Goal: Transaction & Acquisition: Purchase product/service

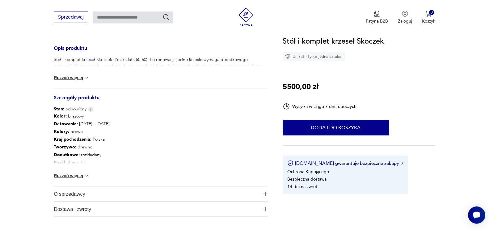
scroll to position [252, 0]
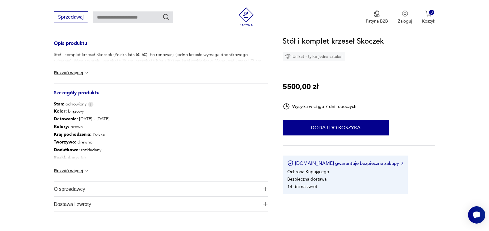
click at [78, 172] on button "Rozwiń więcej" at bounding box center [72, 171] width 36 height 6
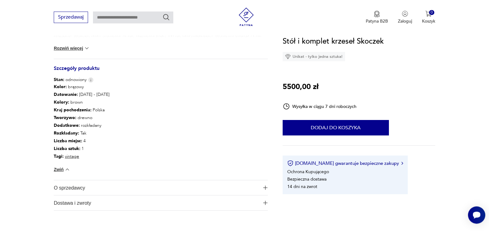
scroll to position [315, 0]
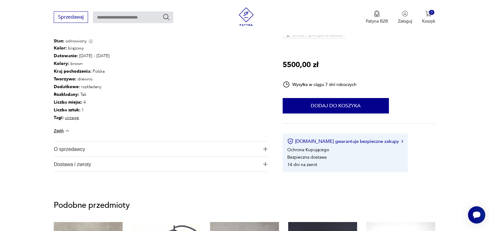
click at [70, 152] on span "O sprzedawcy" at bounding box center [157, 149] width 206 height 15
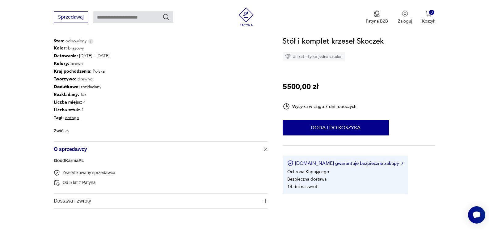
click at [73, 161] on link "GoodKarmaPL" at bounding box center [69, 160] width 30 height 5
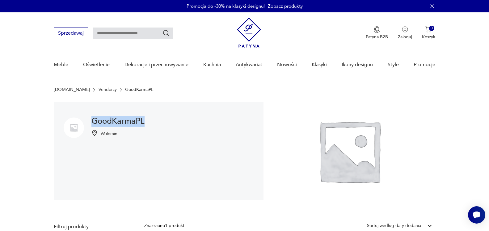
drag, startPoint x: 92, startPoint y: 120, endPoint x: 152, endPoint y: 123, distance: 59.7
click at [152, 123] on div "GoodKarmaPL Wolomin" at bounding box center [159, 151] width 210 height 98
copy h1 "GoodKarmaPL"
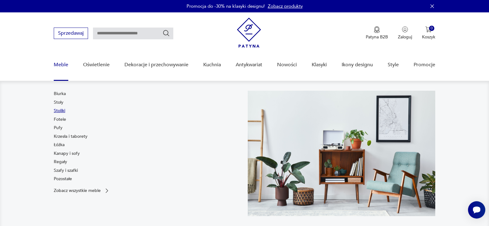
click at [61, 110] on link "Stoliki" at bounding box center [59, 111] width 11 height 6
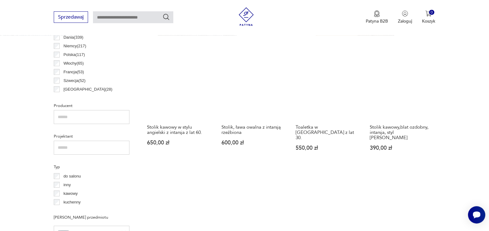
scroll to position [358, 0]
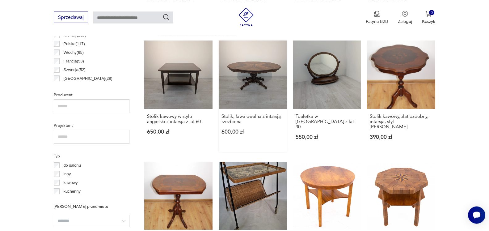
click at [264, 79] on link "Stolik, ława owalna z intarsją rzeźbiona 600,00 zł" at bounding box center [253, 95] width 68 height 111
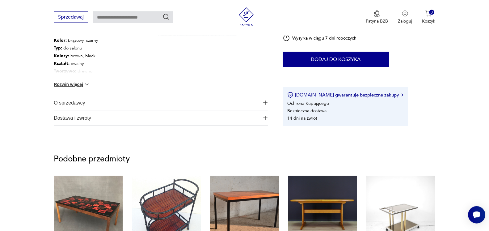
scroll to position [378, 0]
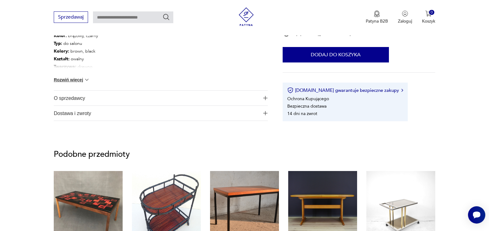
click at [264, 98] on img "button" at bounding box center [265, 98] width 4 height 4
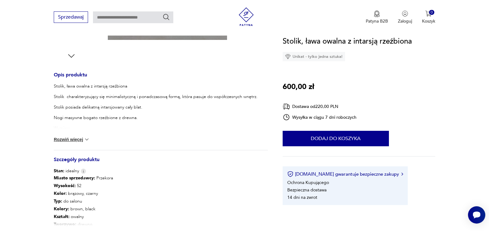
scroll to position [95, 0]
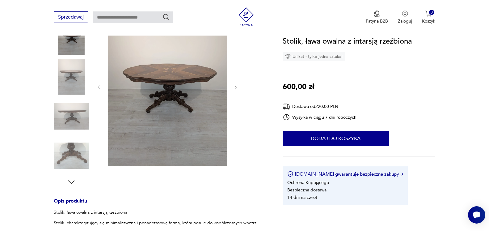
click at [68, 153] on img at bounding box center [71, 155] width 35 height 35
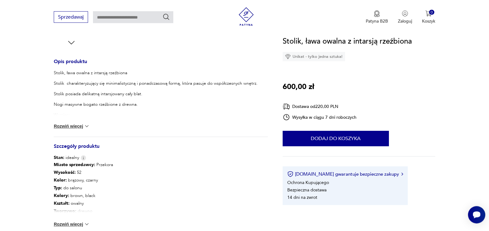
scroll to position [252, 0]
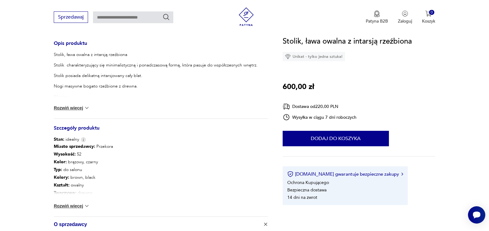
click at [88, 109] on img at bounding box center [87, 108] width 6 height 6
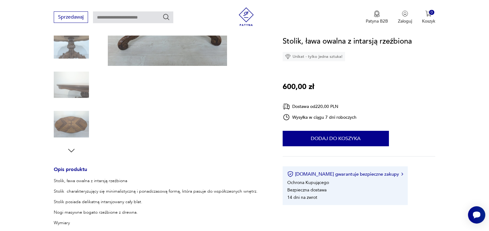
scroll to position [0, 0]
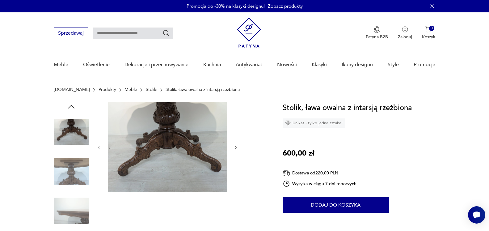
click at [77, 168] on img at bounding box center [71, 171] width 35 height 35
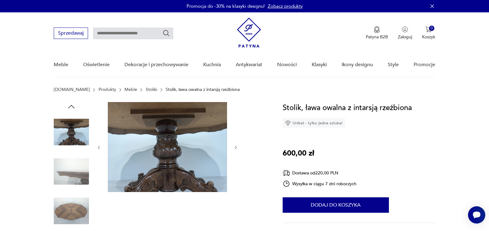
click at [76, 214] on img at bounding box center [71, 210] width 35 height 35
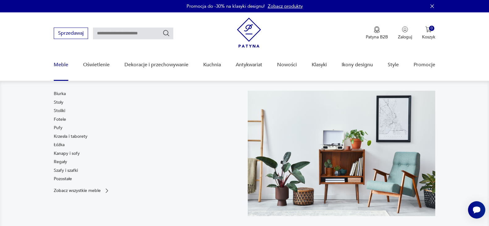
click at [64, 64] on link "Meble" at bounding box center [61, 65] width 15 height 24
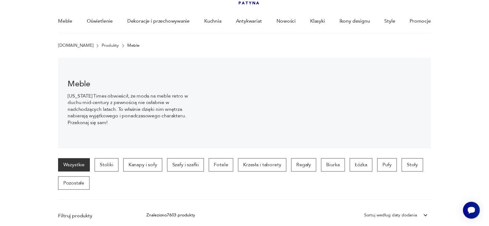
scroll to position [43, 0]
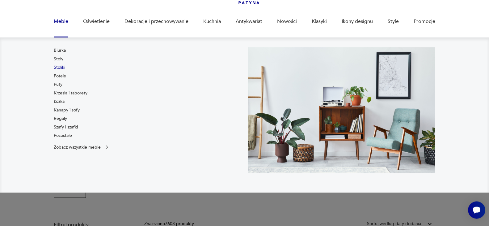
click at [59, 69] on link "Stoliki" at bounding box center [59, 67] width 11 height 6
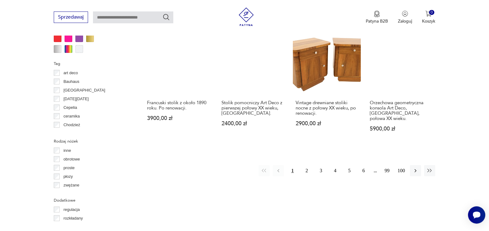
scroll to position [636, 0]
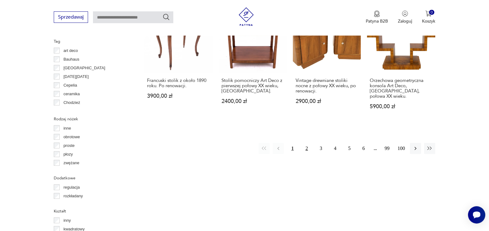
click at [307, 143] on button "2" at bounding box center [306, 148] width 11 height 11
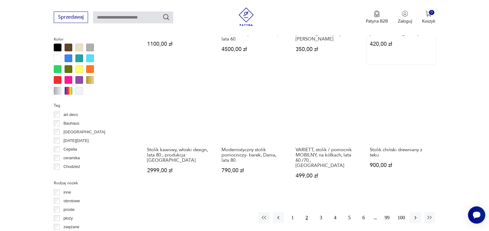
scroll to position [574, 0]
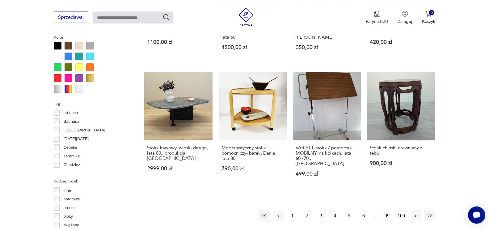
click at [321, 210] on button "3" at bounding box center [321, 215] width 11 height 11
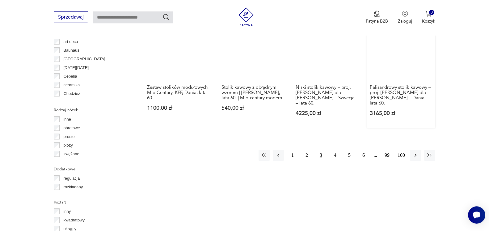
scroll to position [669, 0]
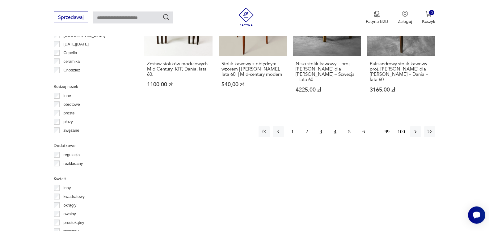
click at [335, 126] on button "4" at bounding box center [335, 131] width 11 height 11
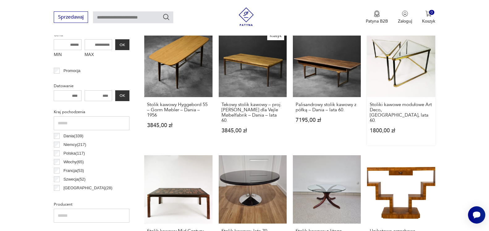
scroll to position [290, 0]
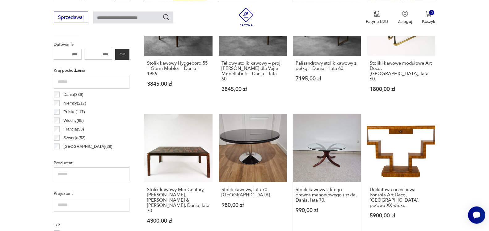
click at [319, 163] on link "Stolik kawowy z litego drewna mahoniowego i szkła, Dania, lata 70. 990,00 zł" at bounding box center [327, 174] width 68 height 121
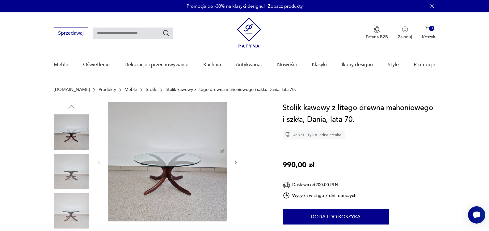
click at [71, 175] on img at bounding box center [71, 171] width 35 height 35
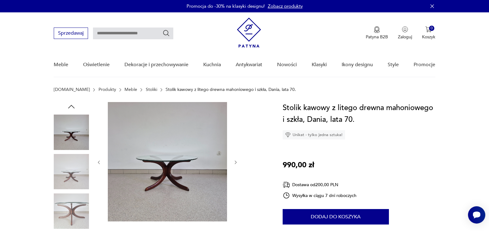
click at [73, 211] on img at bounding box center [71, 210] width 35 height 35
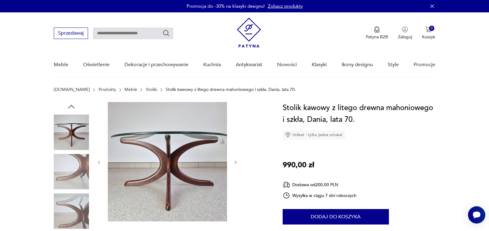
click at [75, 125] on img at bounding box center [71, 131] width 35 height 35
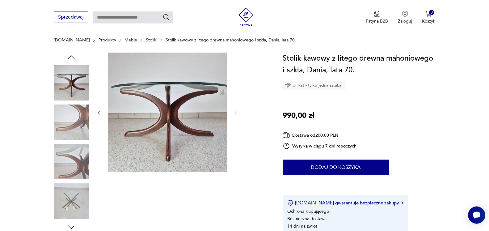
scroll to position [95, 0]
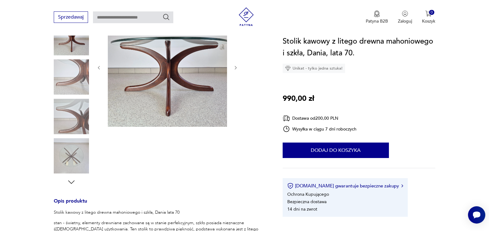
click at [73, 158] on img at bounding box center [71, 155] width 35 height 35
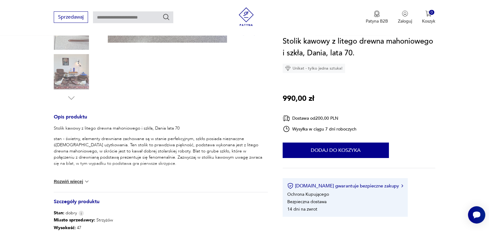
scroll to position [189, 0]
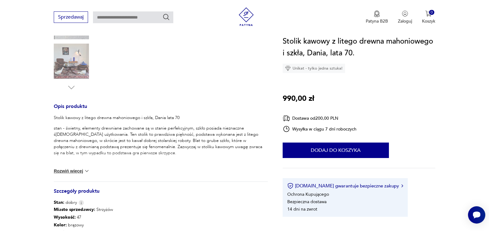
click at [87, 172] on img at bounding box center [87, 171] width 6 height 6
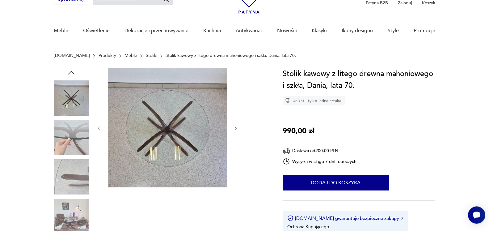
scroll to position [32, 0]
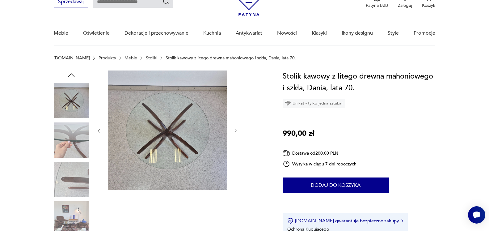
click at [78, 218] on img at bounding box center [71, 218] width 35 height 35
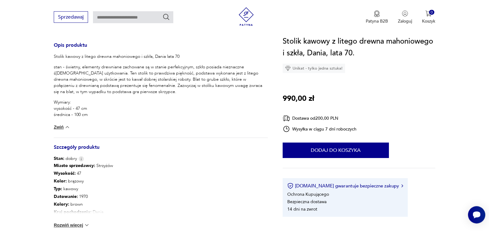
scroll to position [284, 0]
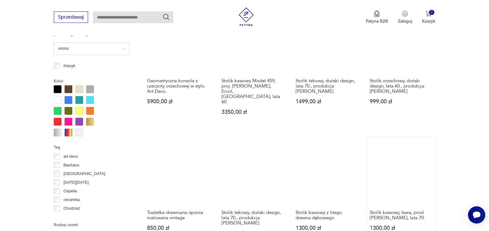
scroll to position [587, 0]
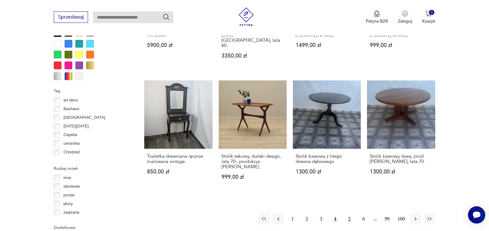
click at [347, 213] on button "5" at bounding box center [349, 218] width 11 height 11
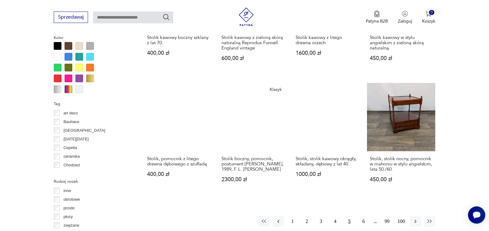
scroll to position [637, 0]
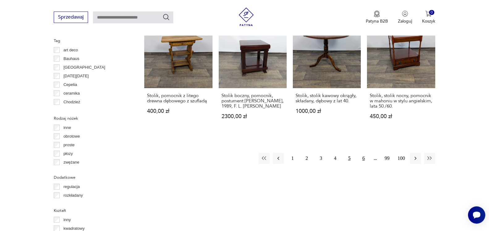
click at [366, 154] on button "6" at bounding box center [363, 158] width 11 height 11
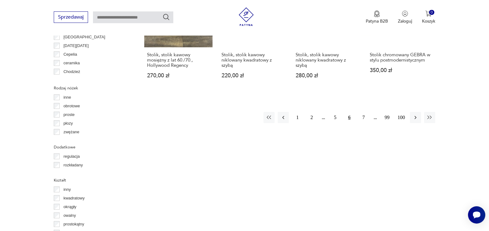
scroll to position [668, 0]
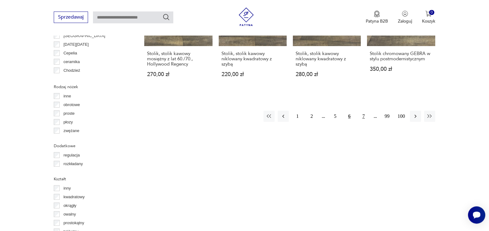
click at [366, 111] on button "7" at bounding box center [363, 116] width 11 height 11
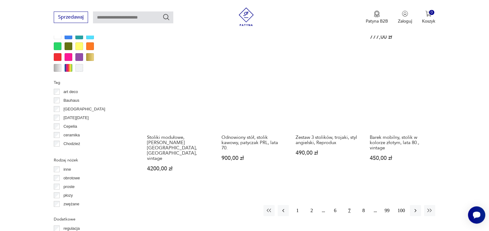
scroll to position [605, 0]
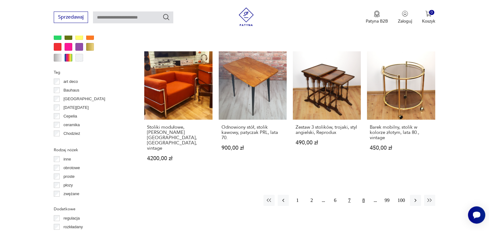
drag, startPoint x: 363, startPoint y: 173, endPoint x: 363, endPoint y: 169, distance: 3.7
click at [363, 195] on button "8" at bounding box center [363, 200] width 11 height 11
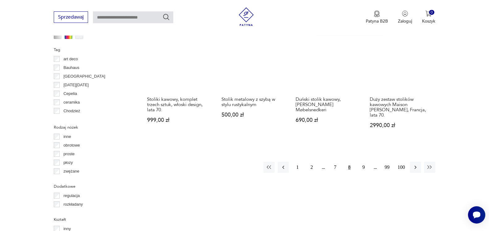
scroll to position [637, 0]
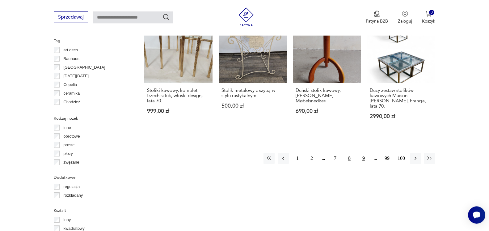
click at [365, 153] on button "9" at bounding box center [363, 158] width 11 height 11
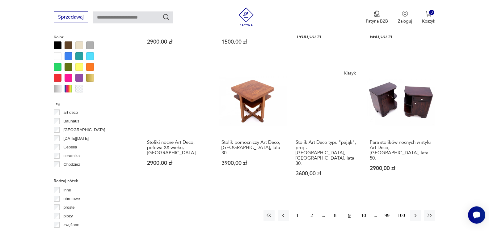
scroll to position [605, 0]
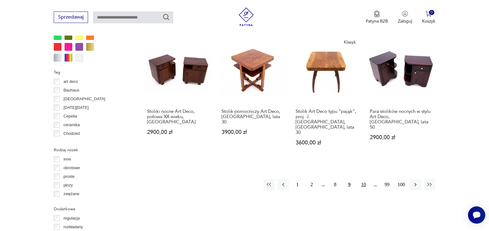
click at [365, 179] on button "10" at bounding box center [363, 184] width 11 height 11
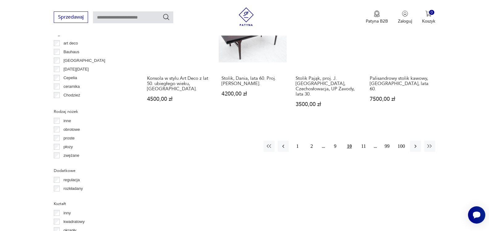
scroll to position [668, 0]
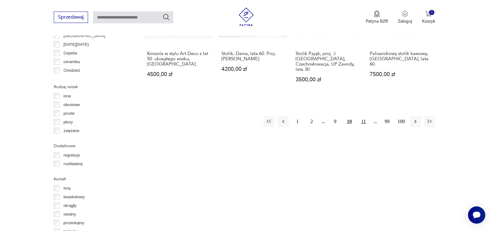
click at [363, 116] on button "11" at bounding box center [363, 121] width 11 height 11
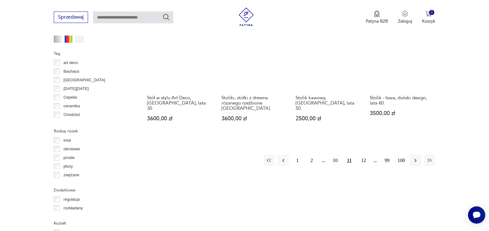
scroll to position [637, 0]
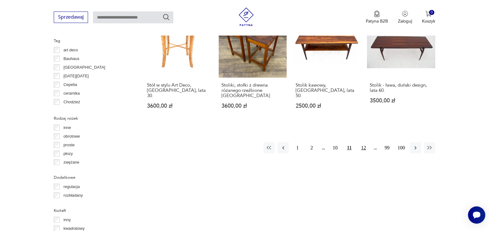
click at [366, 142] on button "12" at bounding box center [363, 147] width 11 height 11
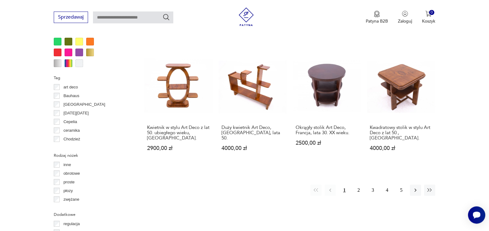
scroll to position [637, 0]
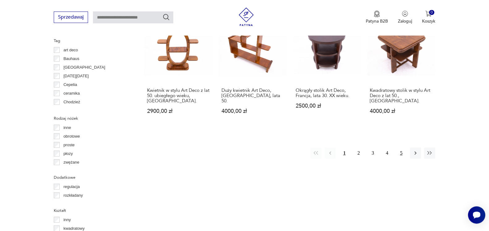
click at [400, 147] on button "5" at bounding box center [401, 152] width 11 height 11
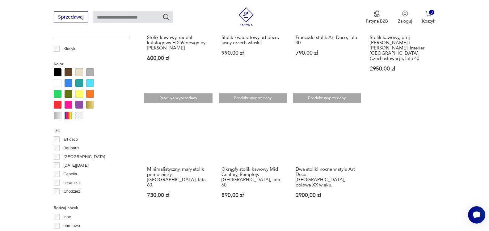
scroll to position [574, 0]
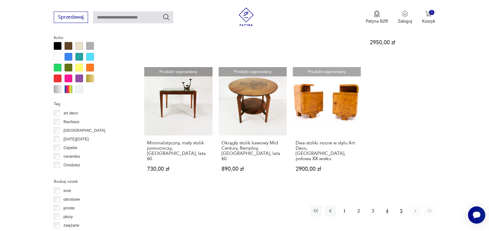
click at [387, 205] on button "4" at bounding box center [387, 210] width 11 height 11
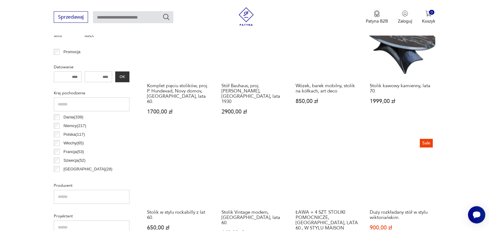
scroll to position [322, 0]
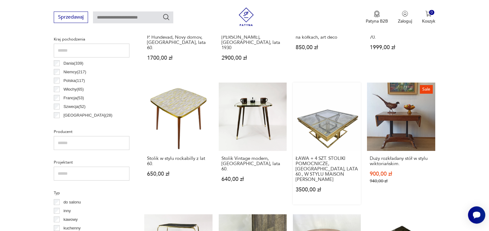
click at [338, 126] on link "ŁAWA + 4 SZT. STOLIKI POMOCNICZE, [GEOGRAPHIC_DATA], LATA 60., W STYLU MAISON […" at bounding box center [327, 143] width 68 height 121
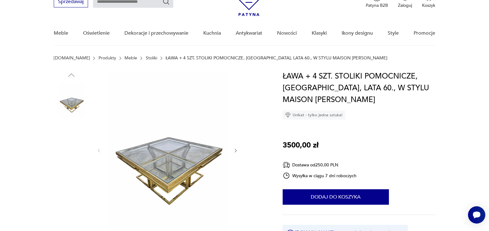
scroll to position [63, 0]
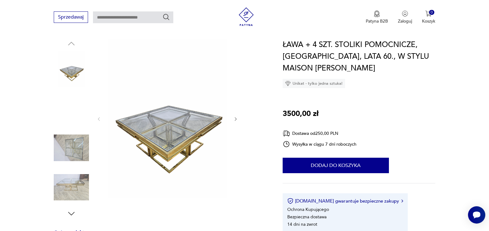
click at [82, 149] on img at bounding box center [71, 147] width 35 height 35
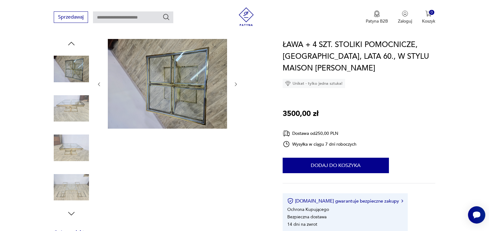
click at [69, 190] on img at bounding box center [71, 187] width 35 height 35
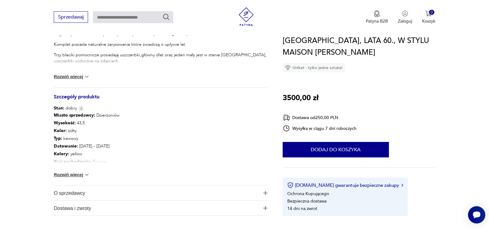
scroll to position [315, 0]
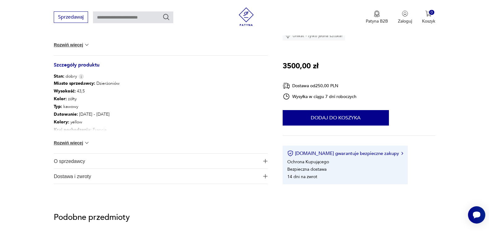
click at [265, 162] on img "button" at bounding box center [265, 161] width 4 height 4
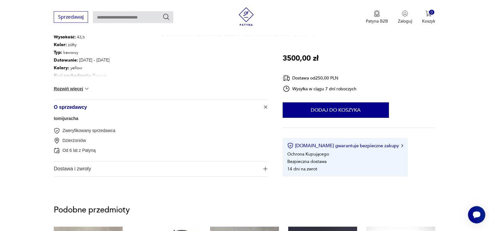
scroll to position [378, 0]
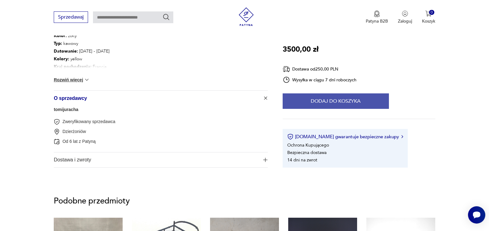
click at [339, 96] on button "Dodaj do koszyka" at bounding box center [336, 100] width 106 height 15
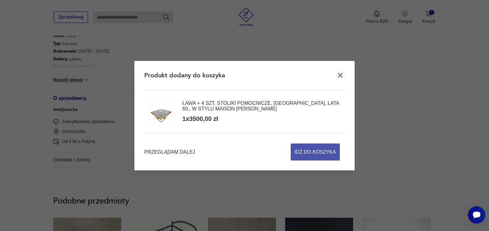
click at [310, 150] on span "Idź do koszyka" at bounding box center [315, 152] width 41 height 16
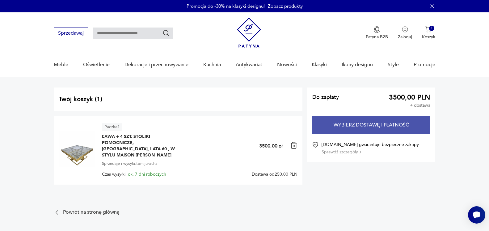
click at [367, 127] on button "Wybierz dostawę i płatność" at bounding box center [371, 125] width 118 height 18
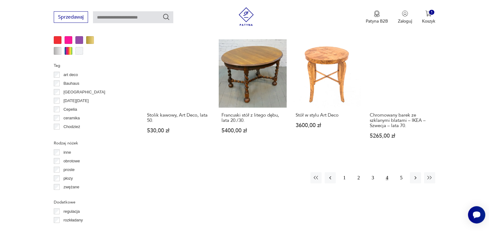
scroll to position [625, 0]
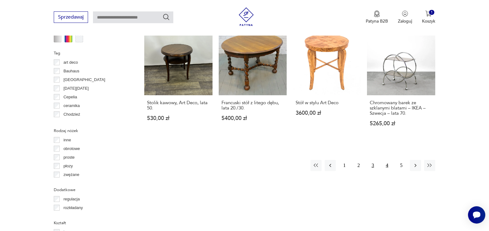
click at [375, 160] on button "3" at bounding box center [372, 165] width 11 height 11
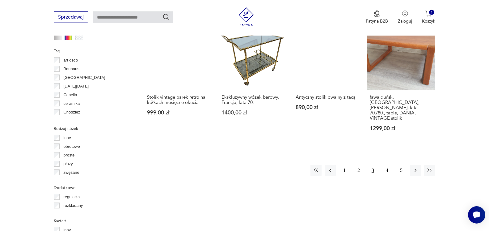
scroll to position [637, 0]
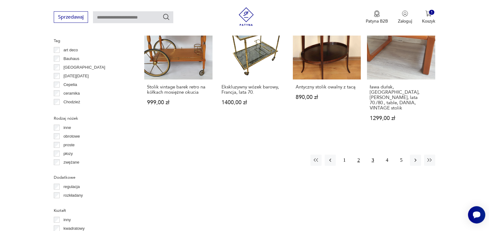
click at [358, 155] on button "2" at bounding box center [358, 160] width 11 height 11
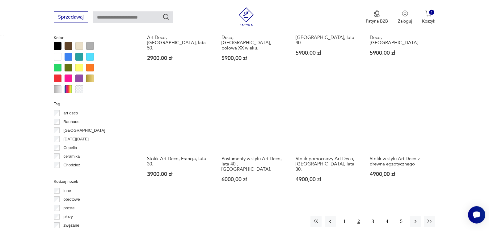
scroll to position [605, 0]
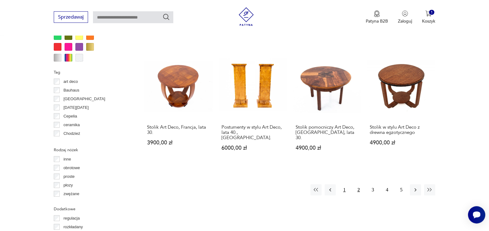
click at [344, 184] on button "1" at bounding box center [344, 189] width 11 height 11
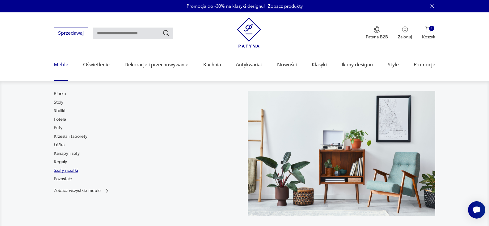
click at [65, 171] on link "Szafy i szafki" at bounding box center [66, 170] width 24 height 6
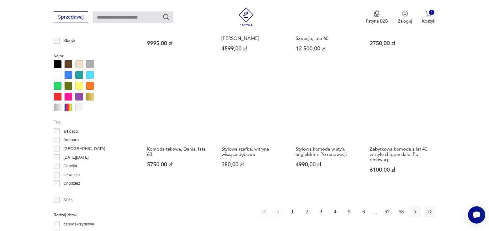
scroll to position [574, 0]
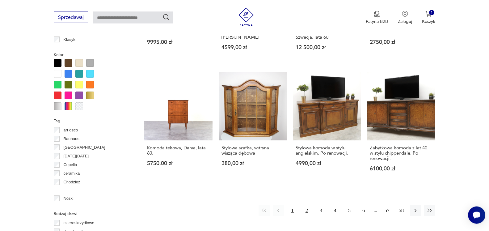
click at [308, 206] on button "2" at bounding box center [306, 210] width 11 height 11
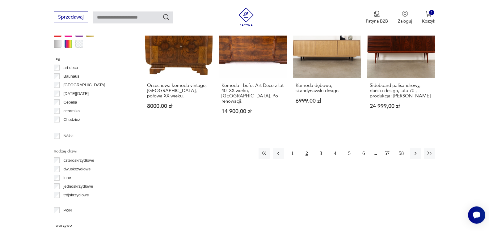
scroll to position [637, 0]
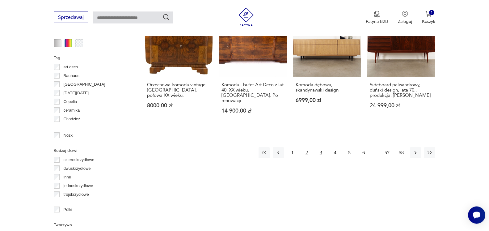
click at [321, 147] on button "3" at bounding box center [321, 152] width 11 height 11
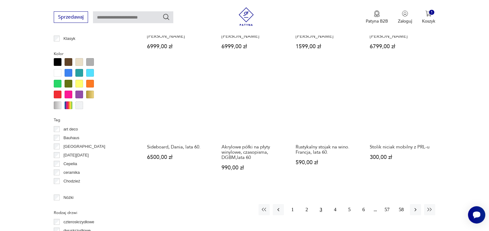
scroll to position [606, 0]
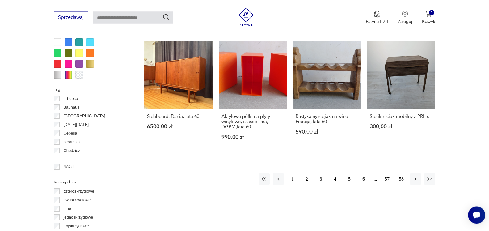
click at [335, 181] on button "4" at bounding box center [335, 178] width 11 height 11
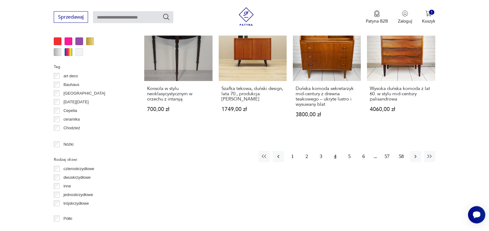
scroll to position [637, 0]
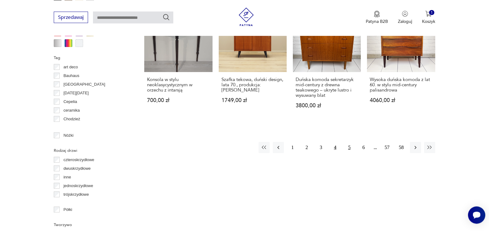
click at [348, 149] on button "5" at bounding box center [349, 147] width 11 height 11
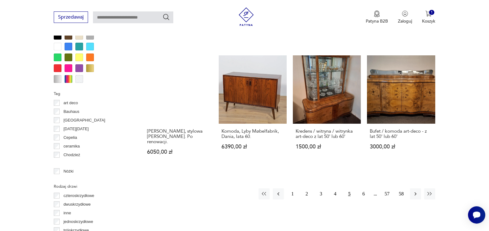
scroll to position [606, 0]
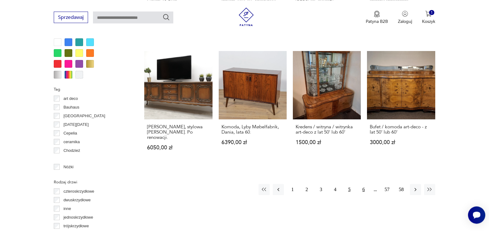
click at [363, 184] on button "6" at bounding box center [363, 189] width 11 height 11
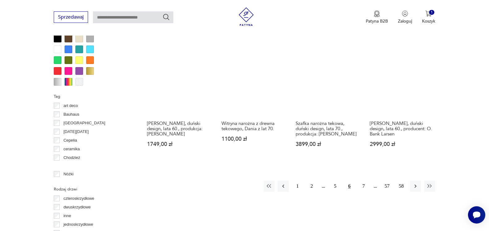
scroll to position [606, 0]
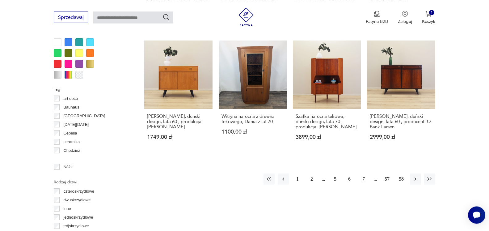
click at [364, 174] on button "7" at bounding box center [363, 178] width 11 height 11
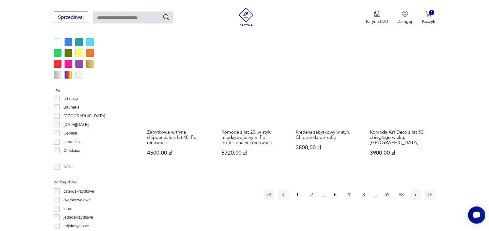
scroll to position [637, 0]
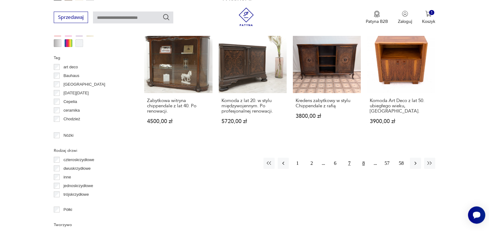
click at [363, 158] on button "8" at bounding box center [363, 163] width 11 height 11
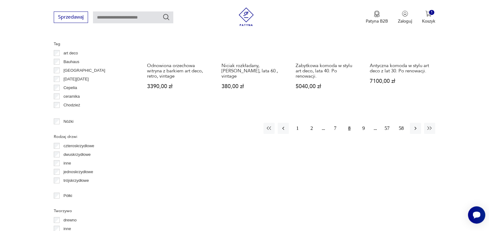
scroll to position [669, 0]
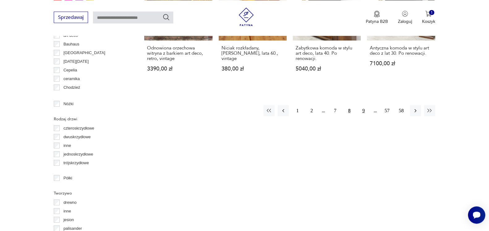
click at [363, 112] on button "9" at bounding box center [363, 110] width 11 height 11
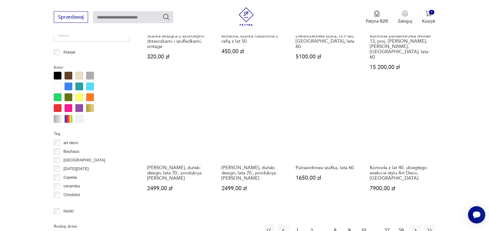
scroll to position [606, 0]
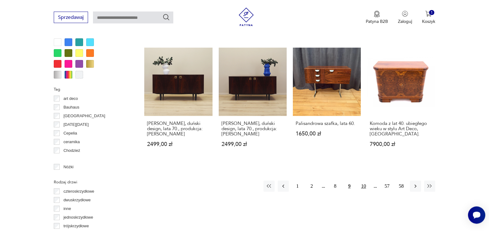
click at [366, 180] on button "10" at bounding box center [363, 185] width 11 height 11
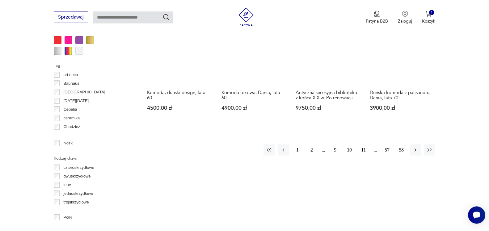
scroll to position [669, 0]
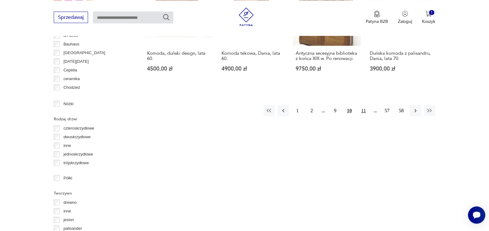
click at [366, 105] on button "11" at bounding box center [363, 110] width 11 height 11
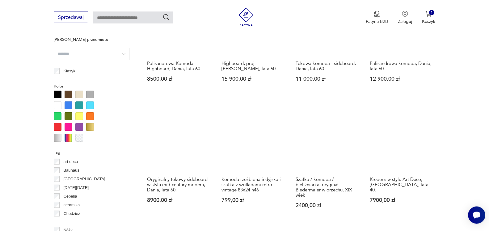
scroll to position [606, 0]
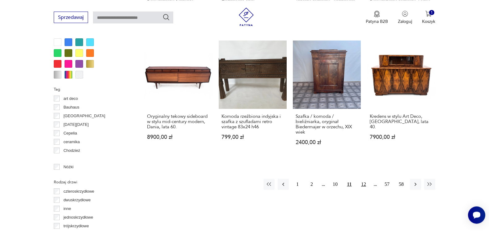
click at [361, 179] on button "12" at bounding box center [363, 184] width 11 height 11
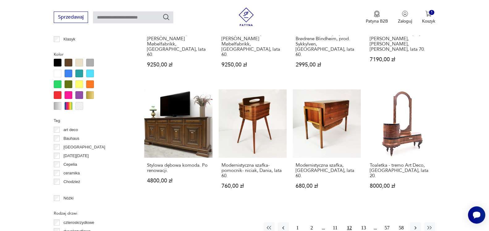
scroll to position [574, 0]
click at [318, 116] on link "Modernistyczna szafka, [GEOGRAPHIC_DATA], lata 60. 680,00 zł" at bounding box center [327, 145] width 68 height 111
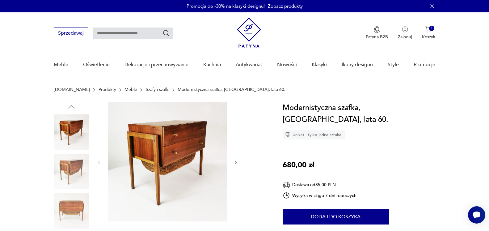
click at [75, 167] on img at bounding box center [71, 171] width 35 height 35
click at [81, 209] on img at bounding box center [71, 210] width 35 height 35
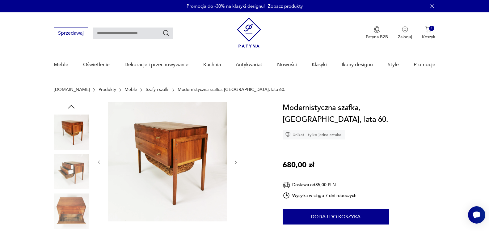
click at [78, 210] on img at bounding box center [71, 210] width 35 height 35
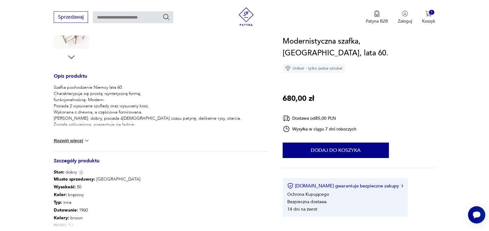
scroll to position [221, 0]
click at [80, 140] on button "Rozwiń więcej" at bounding box center [72, 139] width 36 height 6
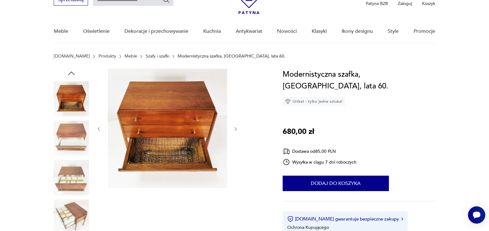
scroll to position [32, 0]
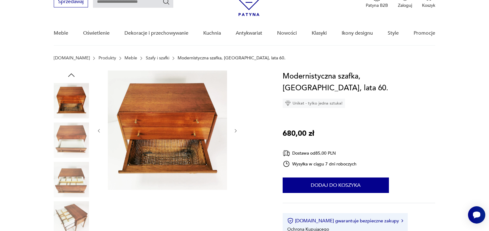
click at [71, 134] on img at bounding box center [71, 139] width 35 height 35
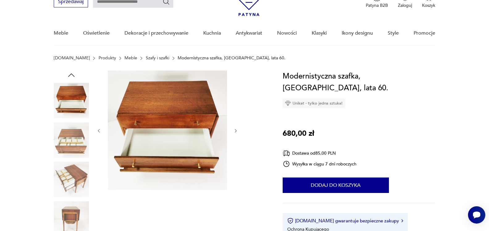
click at [74, 178] on img at bounding box center [71, 179] width 35 height 35
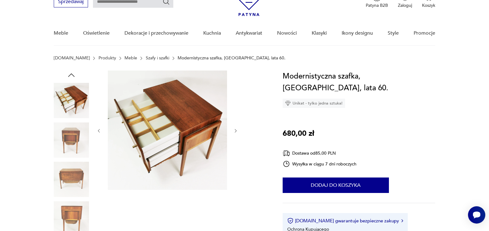
click at [72, 212] on img at bounding box center [71, 218] width 35 height 35
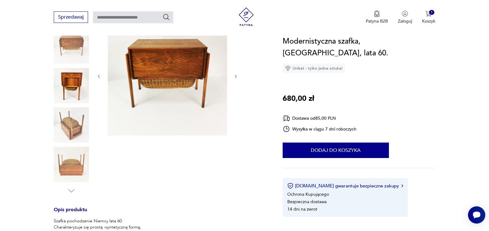
scroll to position [126, 0]
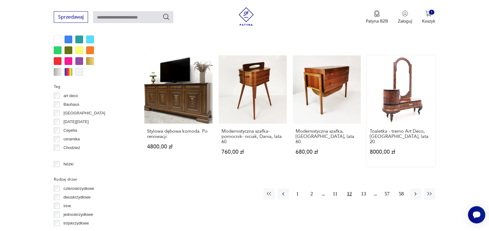
scroll to position [641, 0]
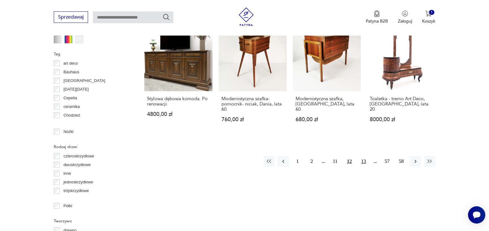
click at [363, 156] on button "13" at bounding box center [363, 161] width 11 height 11
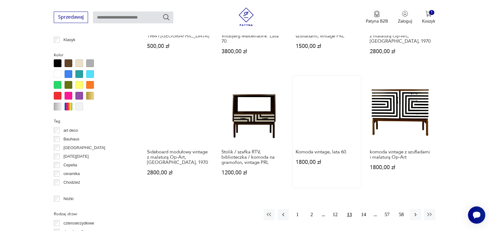
scroll to position [605, 0]
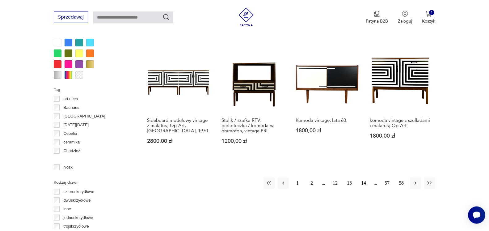
click at [363, 184] on button "14" at bounding box center [363, 182] width 11 height 11
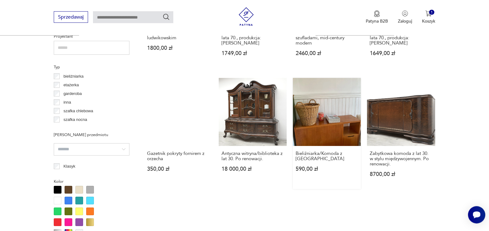
scroll to position [448, 0]
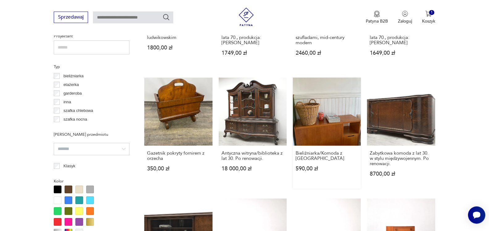
click at [329, 127] on link "Bieliźniarka/Komoda z [GEOGRAPHIC_DATA] 590,00 zł" at bounding box center [327, 133] width 68 height 111
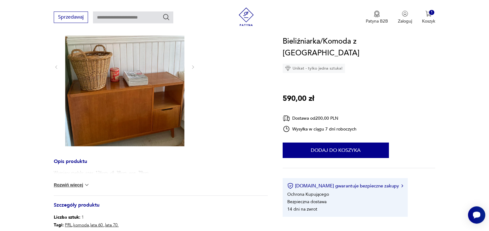
scroll to position [126, 0]
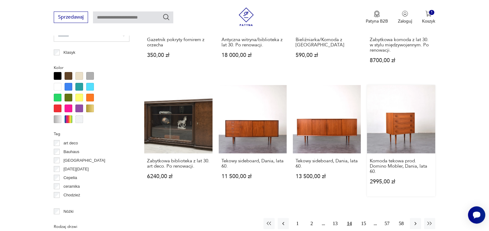
scroll to position [568, 0]
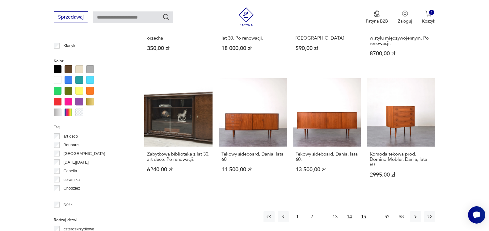
click at [363, 212] on button "15" at bounding box center [363, 216] width 11 height 11
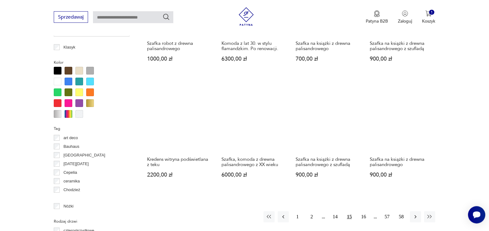
scroll to position [606, 0]
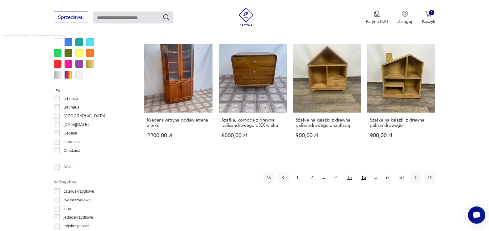
click at [365, 179] on button "16" at bounding box center [363, 177] width 11 height 11
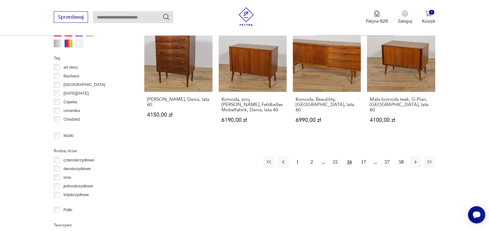
scroll to position [637, 0]
click at [363, 156] on button "17" at bounding box center [363, 161] width 11 height 11
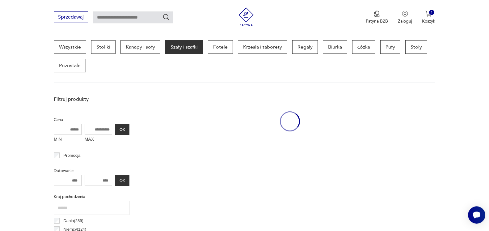
scroll to position [164, 0]
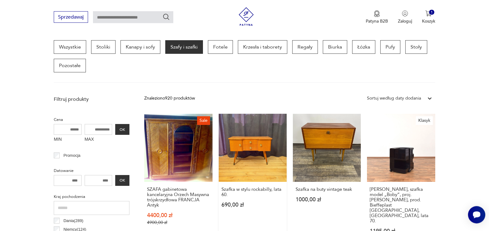
click at [250, 143] on link "Szafka w stylu rockabilly, lata 60. 690,00 zł" at bounding box center [253, 180] width 68 height 132
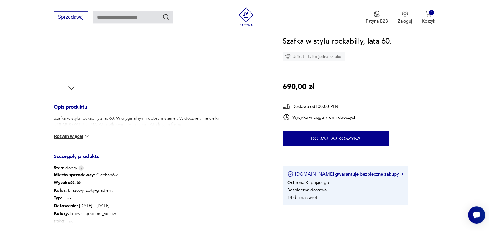
scroll to position [189, 0]
click at [87, 134] on img at bounding box center [87, 136] width 6 height 6
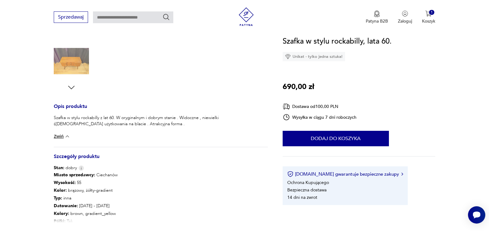
click at [68, 136] on img at bounding box center [67, 136] width 6 height 6
click at [68, 136] on button "Rozwiń więcej" at bounding box center [72, 136] width 36 height 6
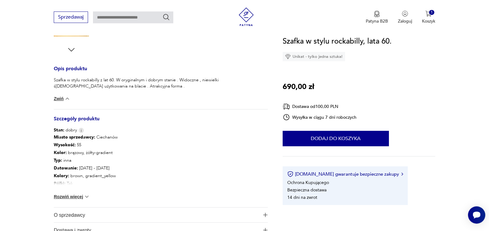
scroll to position [252, 0]
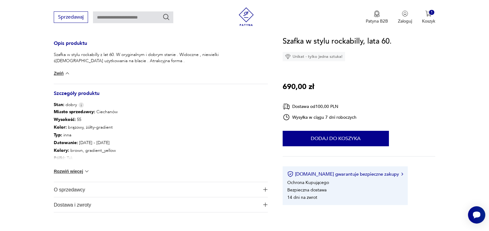
click at [89, 171] on img at bounding box center [87, 171] width 6 height 6
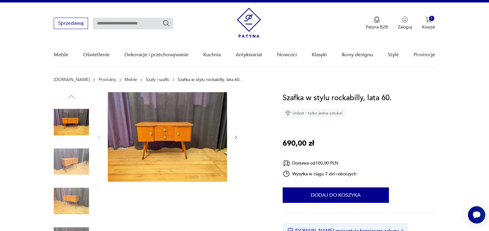
scroll to position [0, 0]
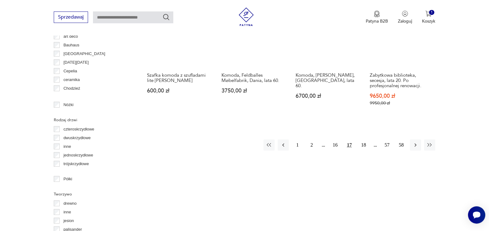
scroll to position [596, 0]
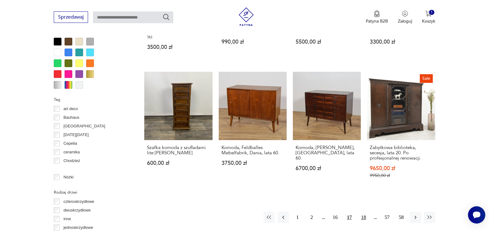
click at [362, 212] on button "18" at bounding box center [363, 217] width 11 height 11
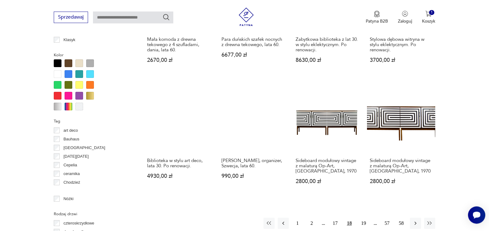
scroll to position [605, 0]
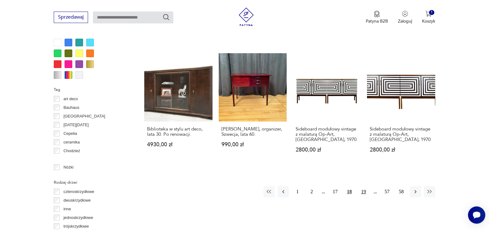
click at [366, 186] on button "19" at bounding box center [363, 191] width 11 height 11
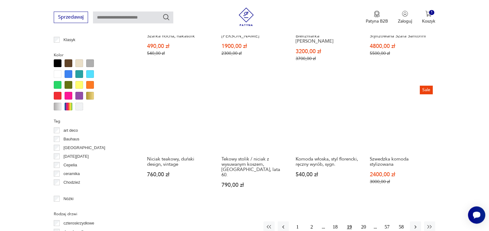
scroll to position [605, 0]
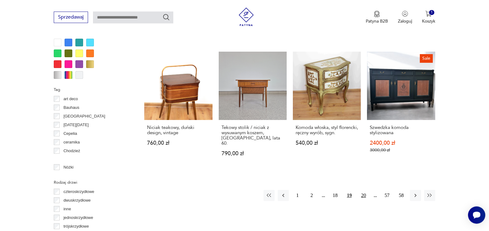
click at [365, 190] on button "20" at bounding box center [363, 195] width 11 height 11
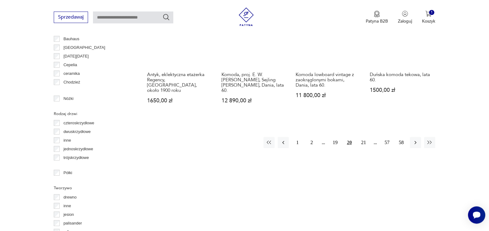
scroll to position [700, 0]
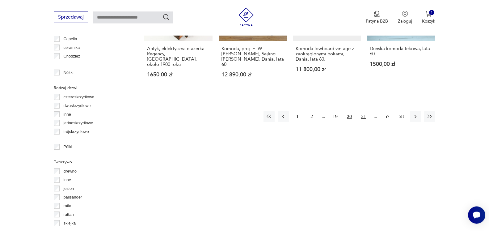
click at [362, 111] on button "21" at bounding box center [363, 116] width 11 height 11
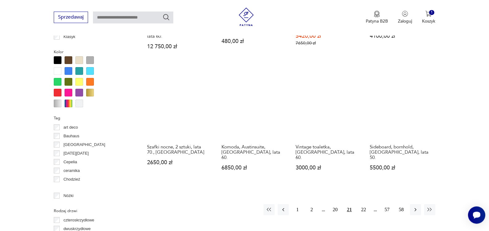
scroll to position [605, 0]
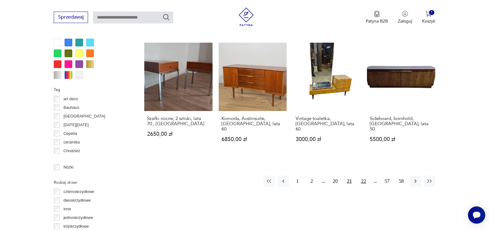
click at [364, 176] on button "22" at bounding box center [363, 181] width 11 height 11
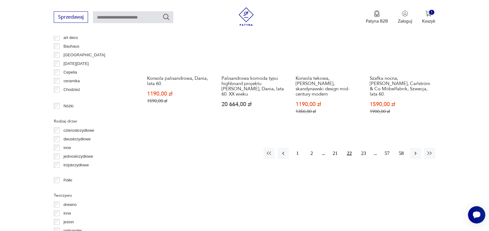
scroll to position [668, 0]
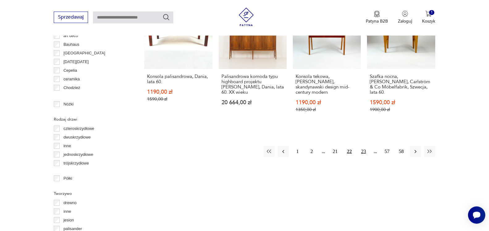
click at [360, 146] on button "23" at bounding box center [363, 151] width 11 height 11
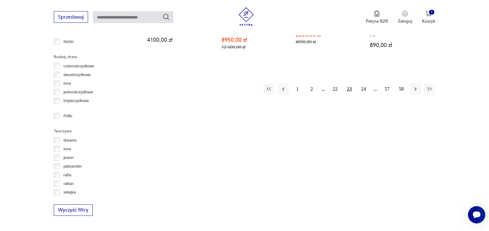
scroll to position [732, 0]
click at [364, 83] on button "24" at bounding box center [363, 88] width 11 height 11
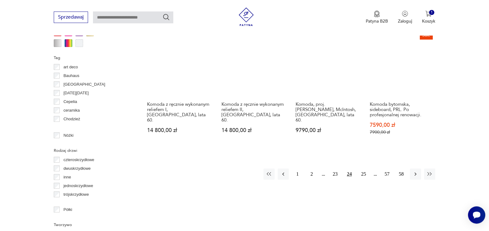
scroll to position [668, 0]
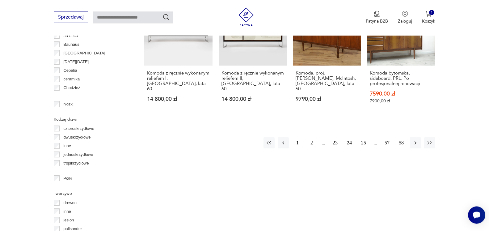
click at [361, 137] on button "25" at bounding box center [363, 142] width 11 height 11
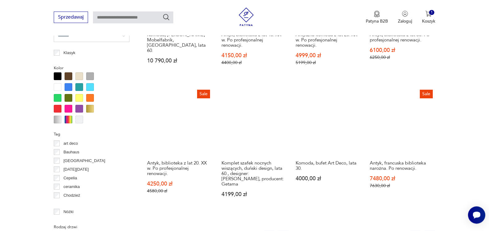
scroll to position [605, 0]
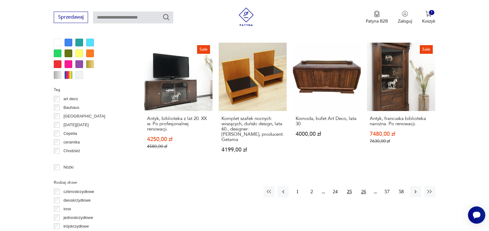
click at [363, 186] on button "26" at bounding box center [363, 191] width 11 height 11
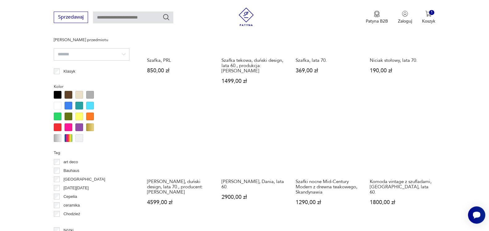
scroll to position [605, 0]
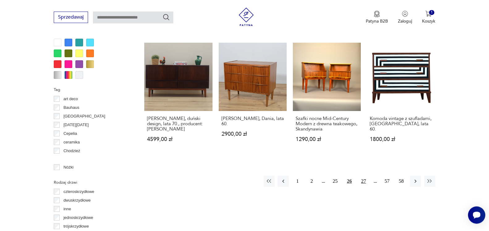
click at [362, 176] on button "27" at bounding box center [363, 181] width 11 height 11
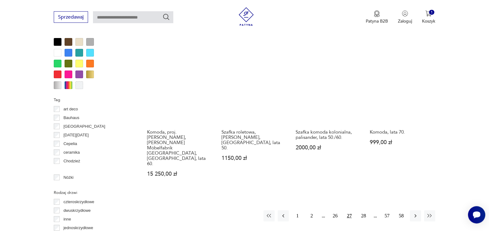
scroll to position [605, 0]
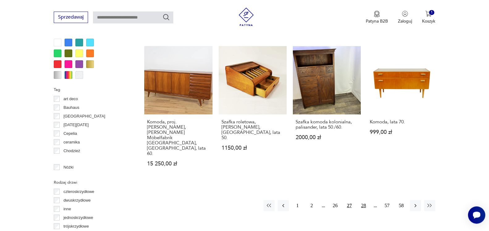
click at [363, 200] on button "28" at bounding box center [363, 205] width 11 height 11
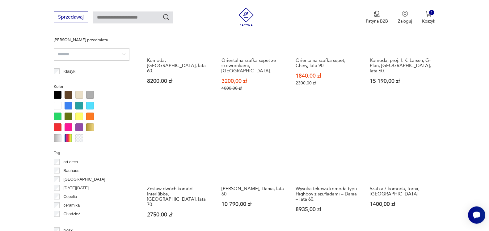
scroll to position [637, 0]
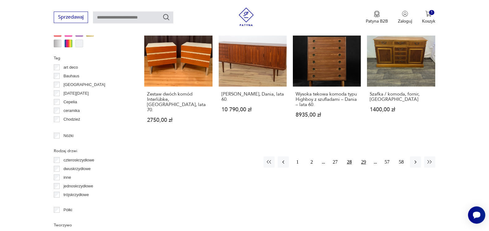
click at [362, 156] on button "29" at bounding box center [363, 161] width 11 height 11
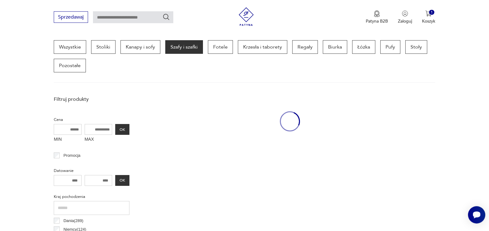
scroll to position [164, 0]
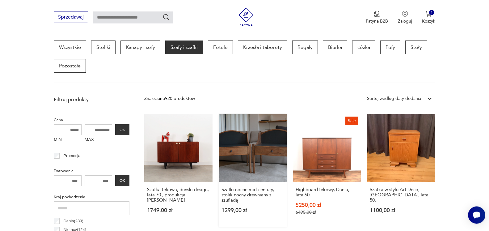
click at [278, 155] on link "Szafki nocne mid-century, stolik nocny drewniany z szufladą 1299,00 zł" at bounding box center [253, 170] width 68 height 113
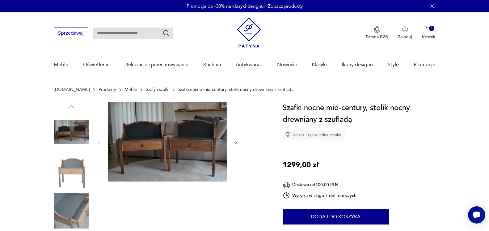
click at [70, 207] on img at bounding box center [71, 210] width 35 height 35
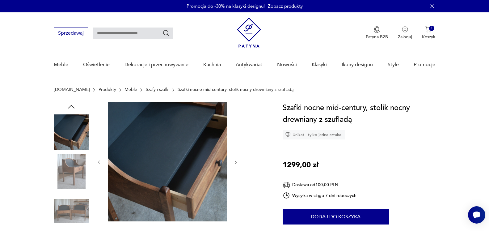
click at [71, 172] on img at bounding box center [71, 171] width 35 height 35
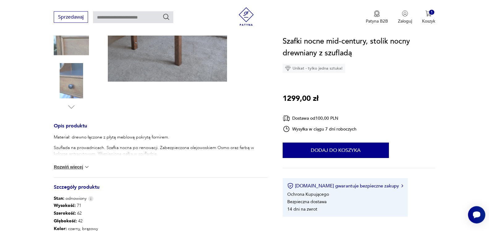
scroll to position [189, 0]
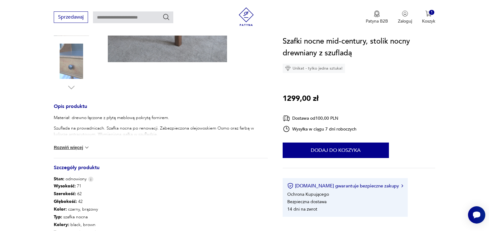
click at [61, 150] on button "Rozwiń więcej" at bounding box center [72, 147] width 36 height 6
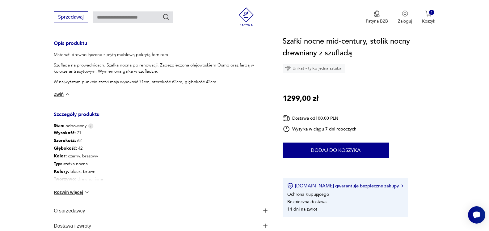
scroll to position [284, 0]
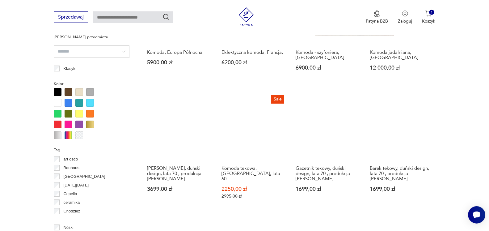
scroll to position [579, 0]
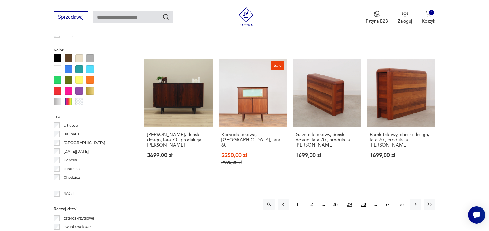
click at [363, 199] on button "30" at bounding box center [363, 204] width 11 height 11
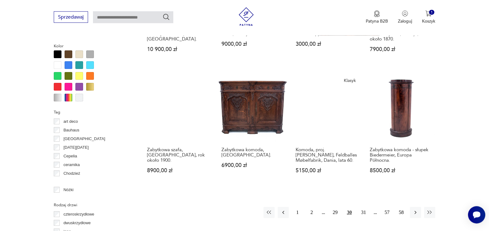
scroll to position [605, 0]
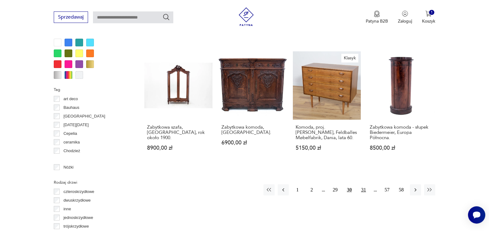
click at [365, 184] on button "31" at bounding box center [363, 189] width 11 height 11
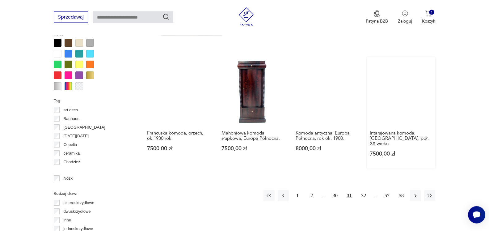
scroll to position [605, 0]
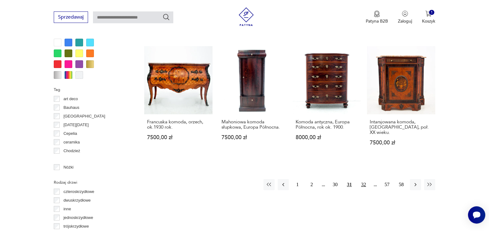
click at [366, 179] on button "32" at bounding box center [363, 184] width 11 height 11
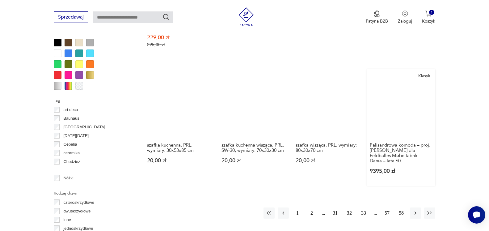
scroll to position [605, 0]
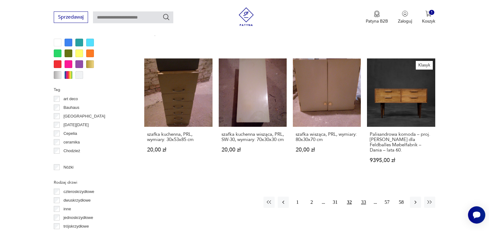
click at [364, 197] on button "33" at bounding box center [363, 202] width 11 height 11
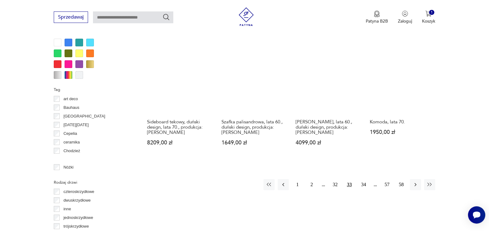
scroll to position [668, 0]
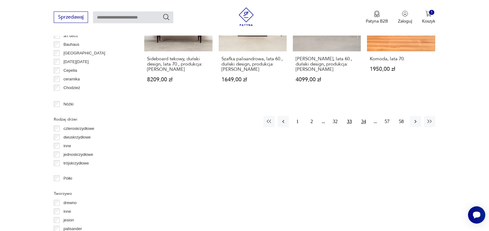
click at [364, 116] on button "34" at bounding box center [363, 121] width 11 height 11
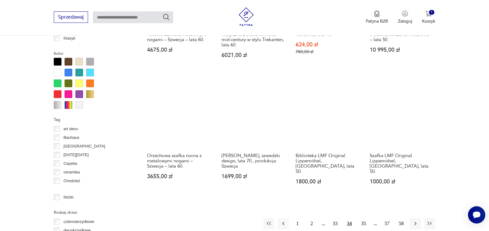
scroll to position [605, 0]
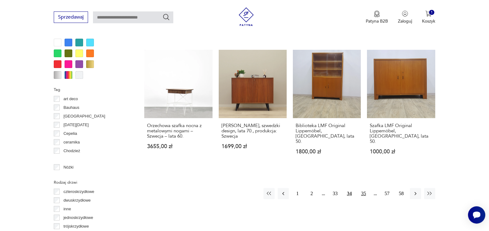
click at [365, 188] on button "35" at bounding box center [363, 193] width 11 height 11
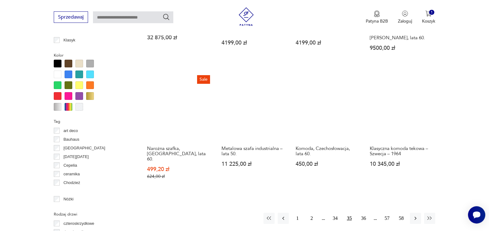
scroll to position [574, 0]
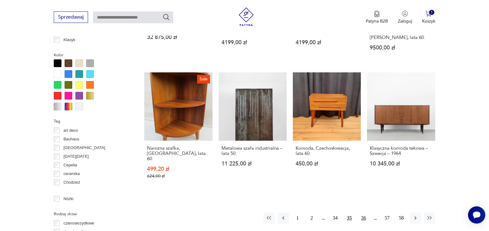
click at [363, 212] on button "36" at bounding box center [363, 217] width 11 height 11
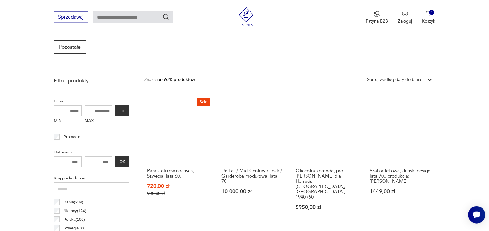
scroll to position [196, 0]
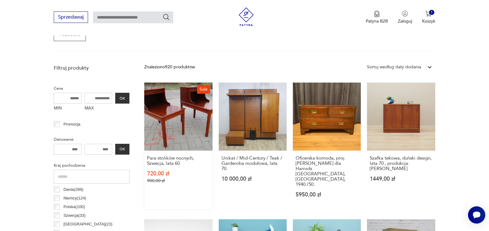
click at [171, 125] on link "Sale Para stolików nocnych, Szwecja, lata 60. 720,00 zł 900,00 zł" at bounding box center [178, 146] width 68 height 127
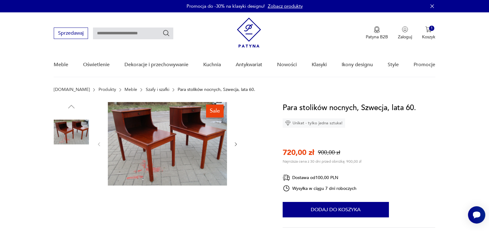
click at [77, 165] on img at bounding box center [71, 171] width 35 height 35
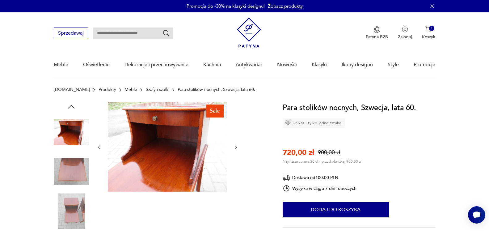
click at [70, 136] on img at bounding box center [71, 131] width 35 height 35
click at [71, 210] on img at bounding box center [71, 210] width 35 height 35
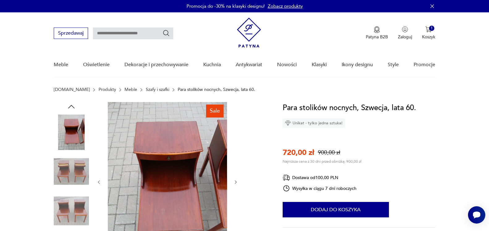
click at [69, 135] on img at bounding box center [71, 131] width 35 height 35
click at [74, 107] on icon "button" at bounding box center [71, 106] width 9 height 9
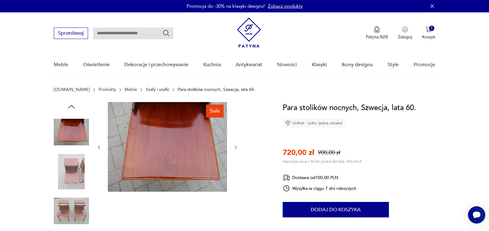
click at [73, 107] on icon "button" at bounding box center [71, 106] width 9 height 9
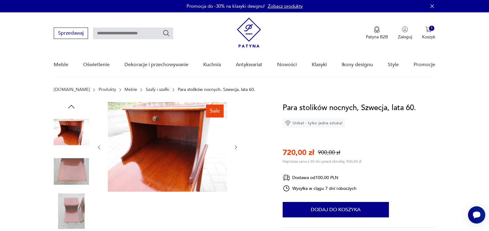
click at [73, 123] on img at bounding box center [71, 131] width 35 height 35
click at [71, 108] on icon "button" at bounding box center [71, 106] width 9 height 9
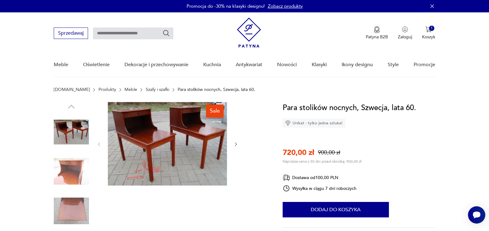
click at [75, 123] on img at bounding box center [71, 131] width 35 height 35
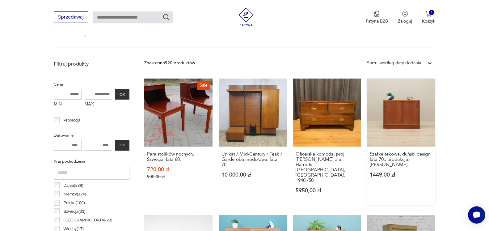
scroll to position [211, 0]
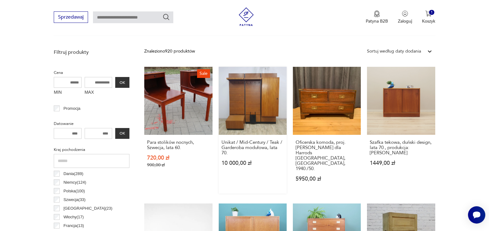
click at [269, 111] on link "Unikat / Mid-Century / Teak / Garderoba modułowa, lata 70. 10 000,00 zł" at bounding box center [253, 130] width 68 height 127
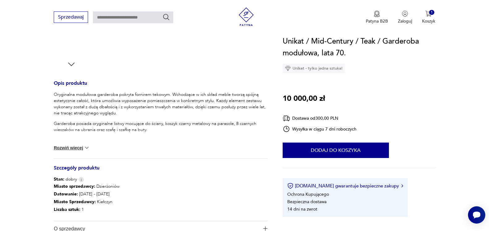
scroll to position [252, 0]
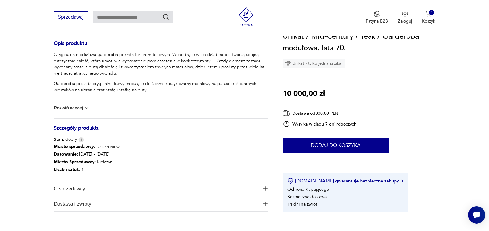
click at [75, 110] on button "Rozwiń więcej" at bounding box center [72, 108] width 36 height 6
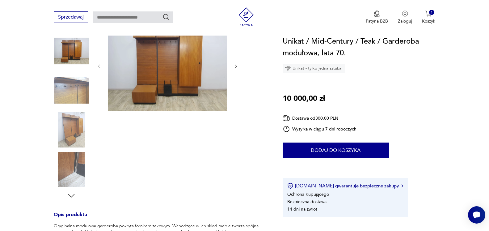
scroll to position [63, 0]
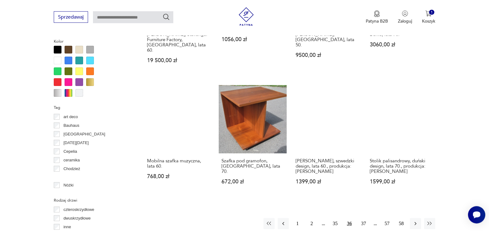
scroll to position [590, 0]
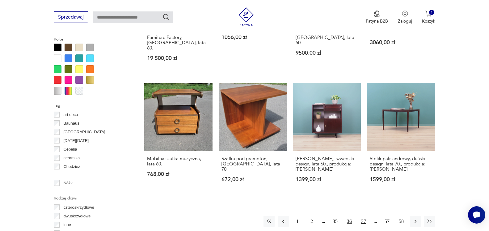
click at [366, 216] on button "37" at bounding box center [363, 221] width 11 height 11
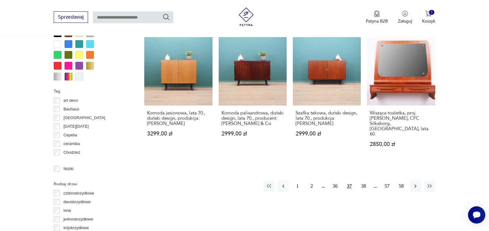
scroll to position [605, 0]
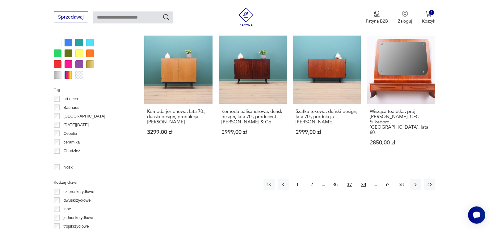
click at [364, 179] on button "38" at bounding box center [363, 184] width 11 height 11
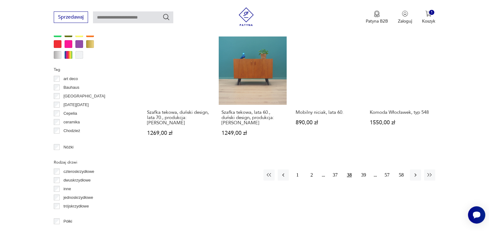
scroll to position [637, 0]
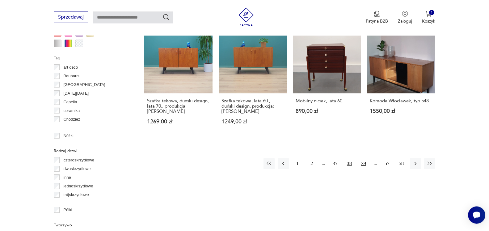
click at [363, 158] on button "39" at bounding box center [363, 163] width 11 height 11
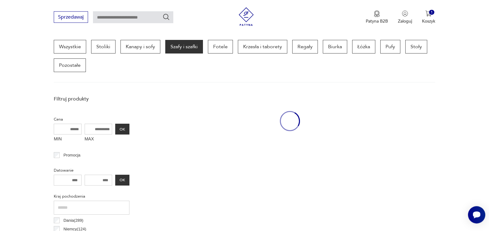
scroll to position [164, 0]
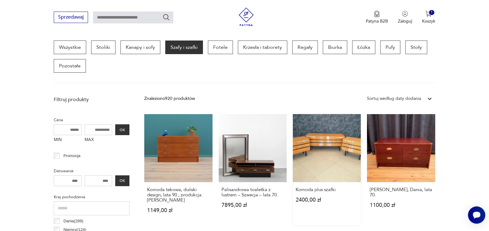
click at [308, 163] on link "Komoda plus szafki 2400,00 zł" at bounding box center [327, 169] width 68 height 111
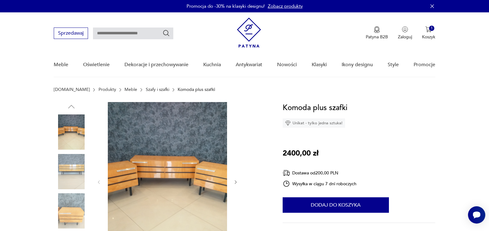
click at [78, 214] on img at bounding box center [71, 210] width 35 height 35
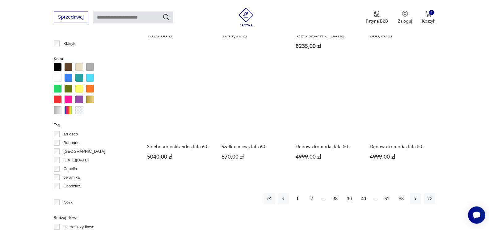
scroll to position [605, 0]
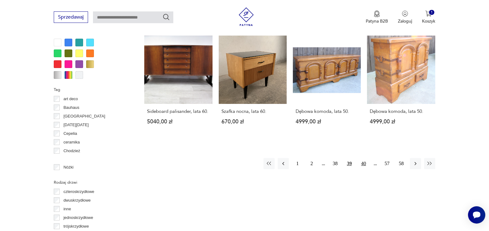
click at [364, 164] on button "40" at bounding box center [363, 163] width 11 height 11
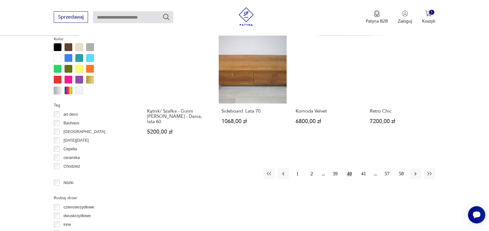
scroll to position [605, 0]
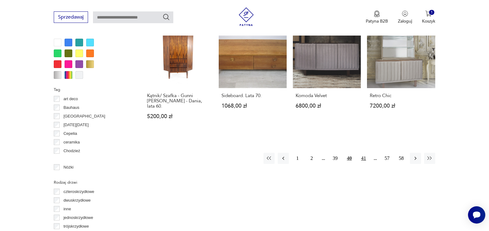
click at [365, 155] on button "41" at bounding box center [363, 158] width 11 height 11
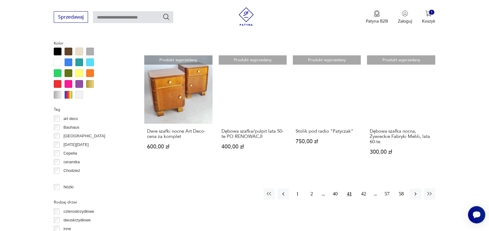
scroll to position [605, 0]
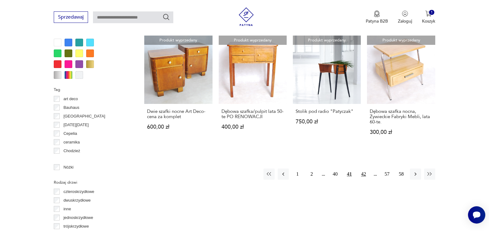
click at [363, 172] on button "42" at bounding box center [363, 173] width 11 height 11
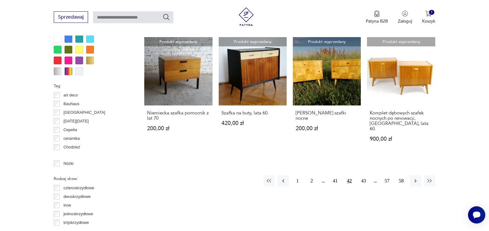
scroll to position [637, 0]
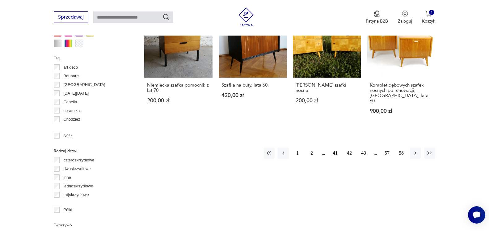
click at [366, 147] on button "43" at bounding box center [363, 152] width 11 height 11
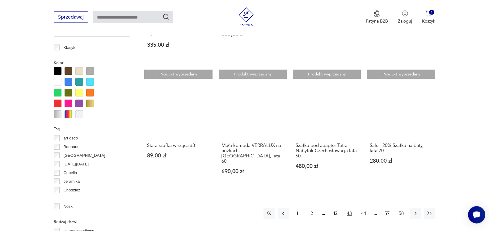
scroll to position [605, 0]
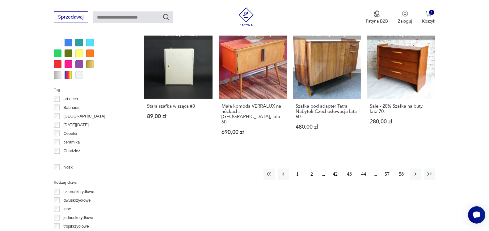
click at [362, 168] on button "44" at bounding box center [363, 173] width 11 height 11
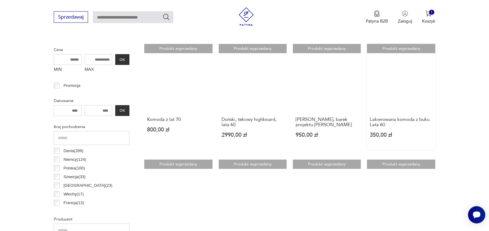
scroll to position [290, 0]
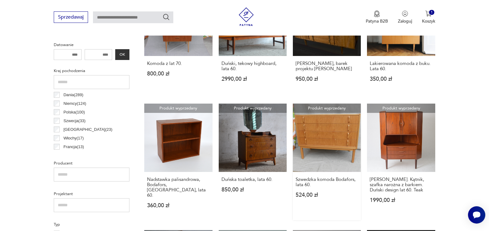
click at [340, 146] on link "Produkt wyprzedany Szwedzka komoda Bodafors, lata 60. 524,00 zł" at bounding box center [327, 162] width 68 height 116
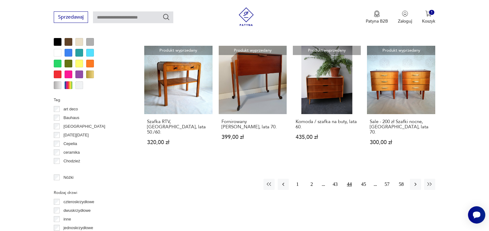
scroll to position [605, 0]
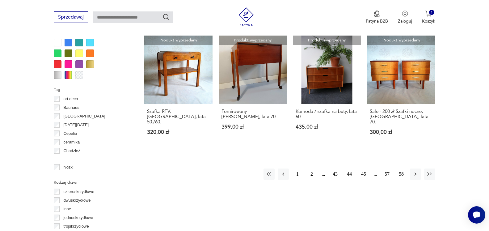
click at [365, 168] on button "45" at bounding box center [363, 173] width 11 height 11
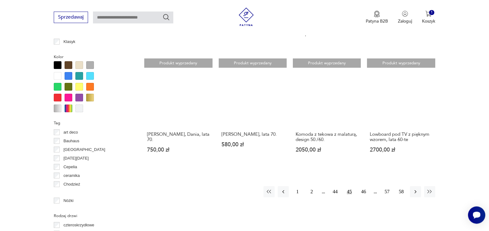
scroll to position [574, 0]
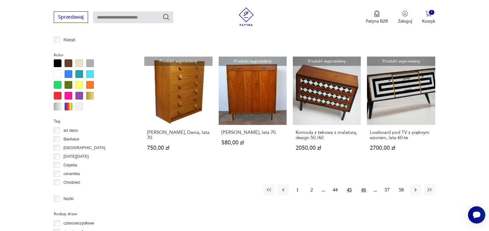
click at [366, 184] on button "46" at bounding box center [363, 189] width 11 height 11
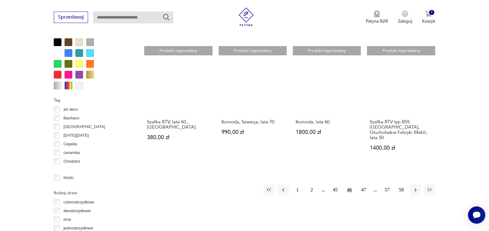
scroll to position [605, 0]
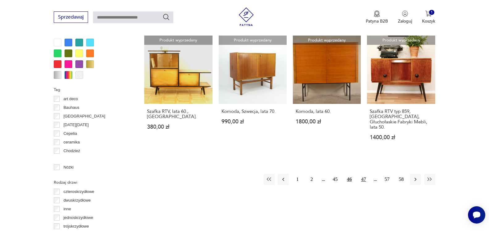
click at [364, 174] on button "47" at bounding box center [363, 179] width 11 height 11
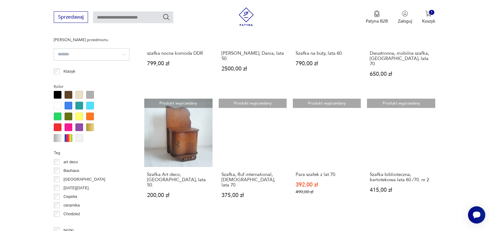
scroll to position [574, 0]
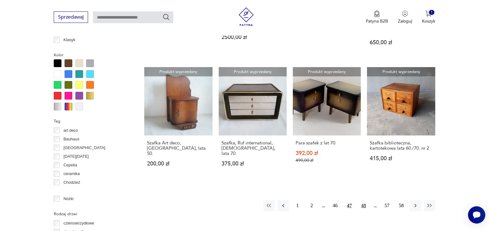
click at [365, 200] on button "48" at bounding box center [363, 205] width 11 height 11
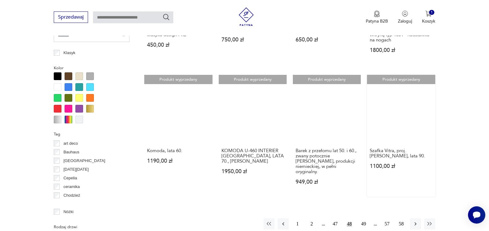
scroll to position [605, 0]
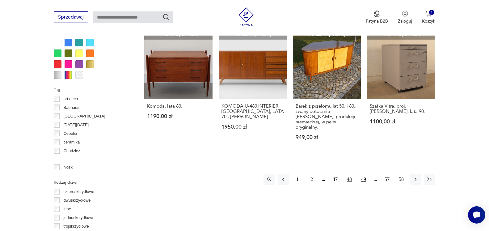
click at [367, 174] on button "49" at bounding box center [363, 179] width 11 height 11
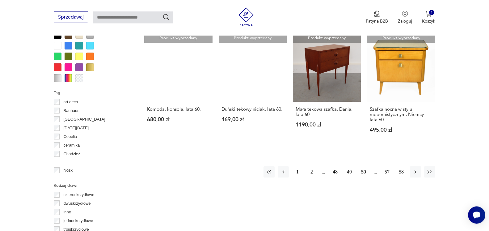
scroll to position [637, 0]
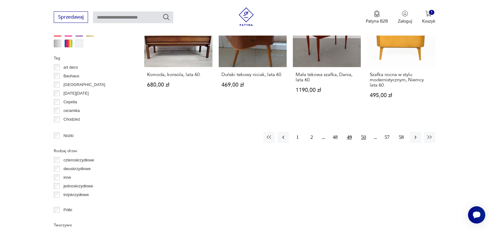
click at [365, 132] on button "50" at bounding box center [363, 137] width 11 height 11
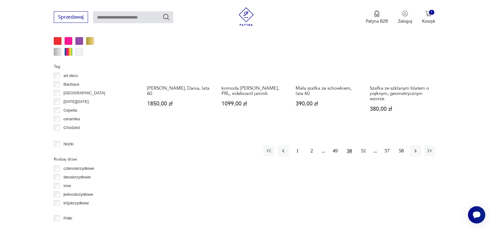
scroll to position [637, 0]
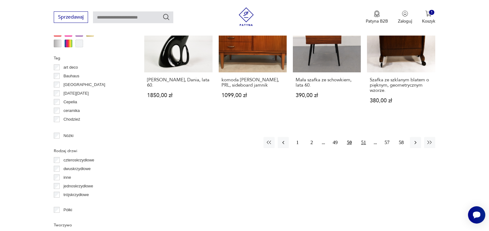
click at [364, 142] on button "51" at bounding box center [363, 142] width 11 height 11
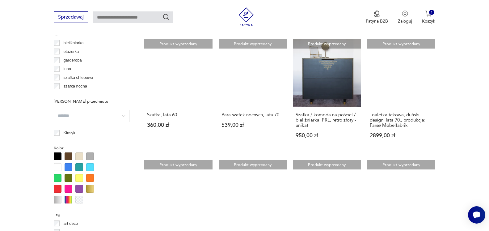
scroll to position [511, 0]
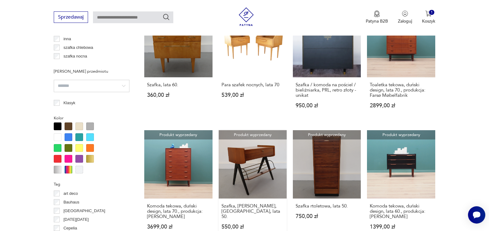
click at [260, 171] on link "Produkt wyprzedany Szafka, [PERSON_NAME], [GEOGRAPHIC_DATA], lata 50. 550,00 zł" at bounding box center [253, 185] width 68 height 111
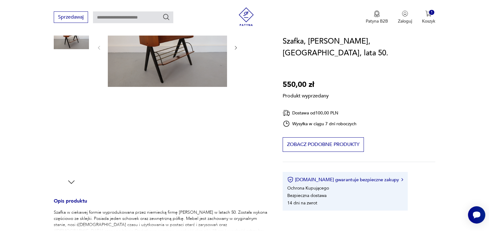
scroll to position [126, 0]
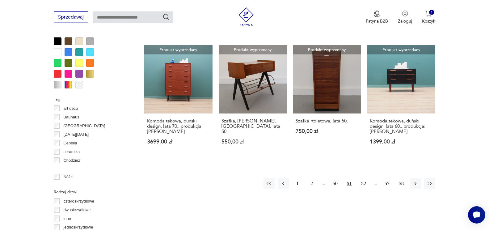
scroll to position [606, 0]
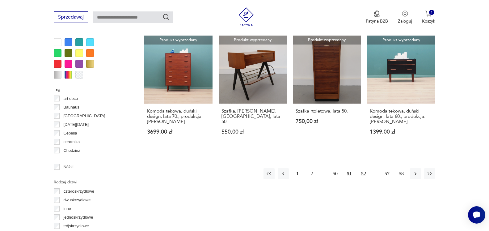
click at [363, 173] on button "52" at bounding box center [363, 173] width 11 height 11
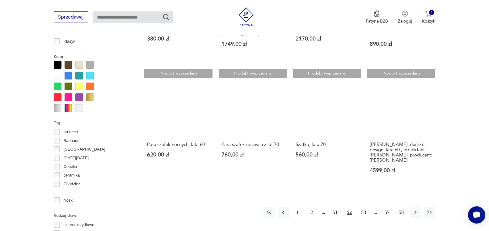
scroll to position [574, 0]
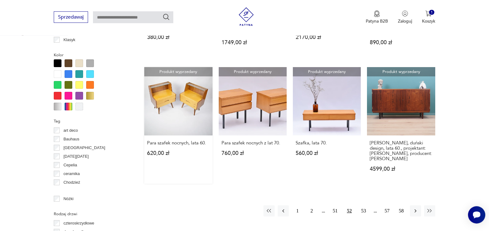
click at [203, 104] on link "Produkt wyprzedany Para szafek nocnych, lata 60. 620,00 zł" at bounding box center [178, 125] width 68 height 116
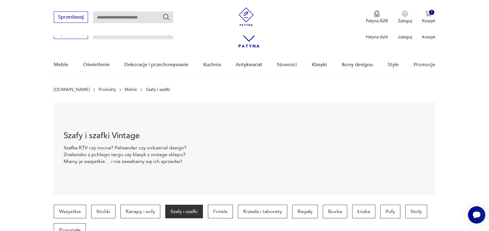
scroll to position [564, 0]
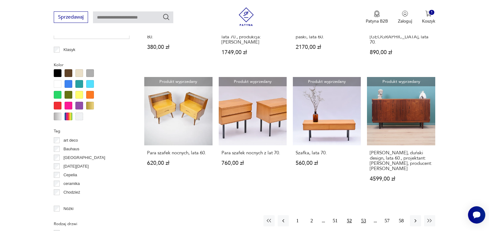
click at [365, 215] on button "53" at bounding box center [363, 220] width 11 height 11
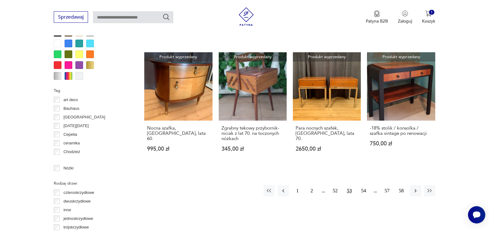
scroll to position [637, 0]
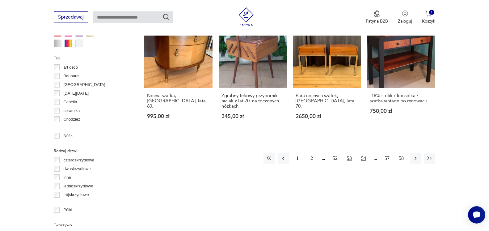
click at [362, 153] on button "54" at bounding box center [363, 158] width 11 height 11
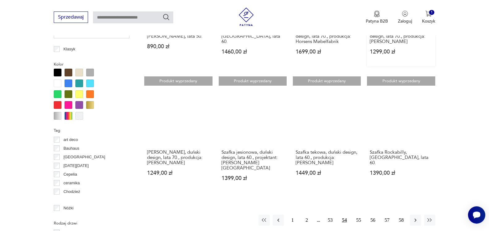
scroll to position [574, 0]
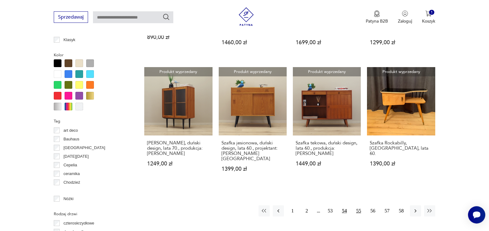
click at [359, 205] on button "55" at bounding box center [358, 210] width 11 height 11
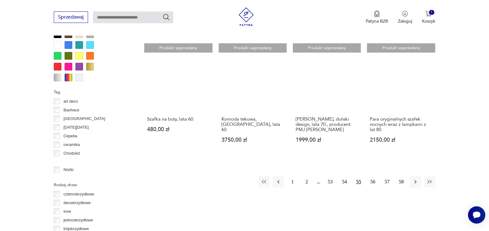
scroll to position [605, 0]
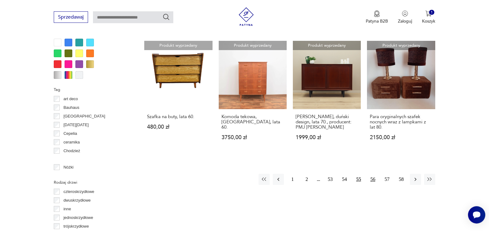
click at [375, 174] on button "56" at bounding box center [372, 179] width 11 height 11
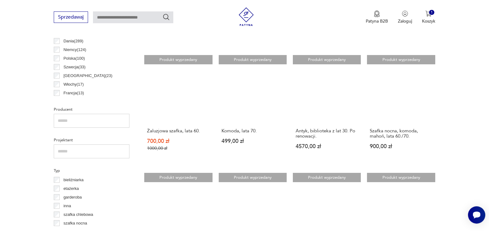
scroll to position [385, 0]
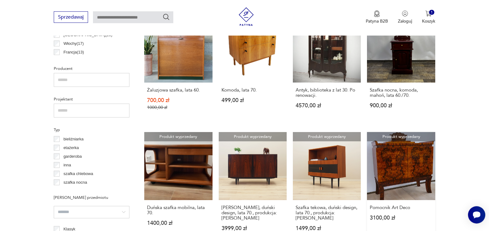
click at [418, 154] on link "Produkt wyprzedany Pomocnik Art Deco 3100,00 zł" at bounding box center [401, 187] width 68 height 111
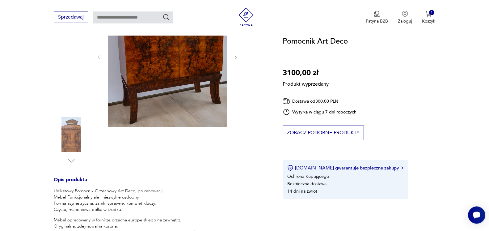
scroll to position [158, 0]
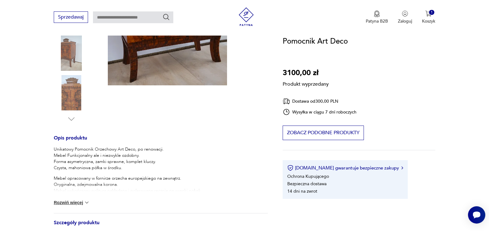
click at [67, 203] on button "Rozwiń więcej" at bounding box center [72, 202] width 36 height 6
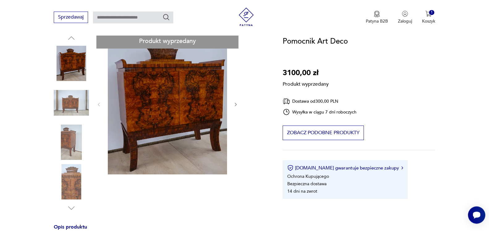
scroll to position [63, 0]
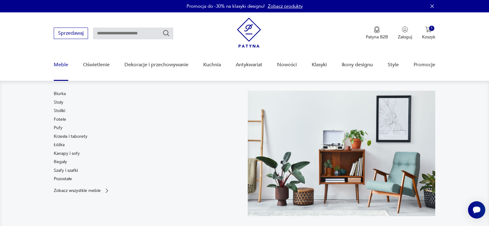
click at [62, 120] on link "Fotele" at bounding box center [60, 119] width 12 height 6
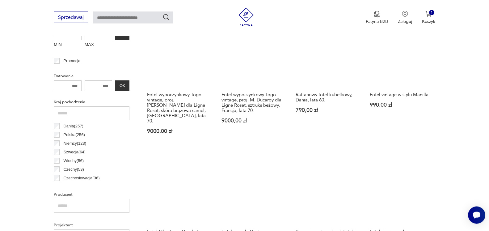
scroll to position [290, 0]
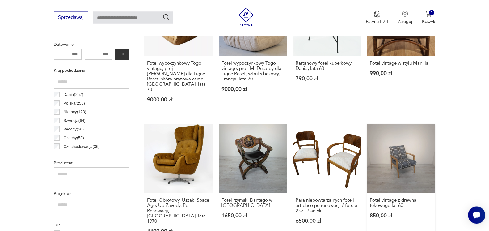
click at [418, 147] on link "Fotel vintage z drewna tekowego lat 60. 850,00 zł" at bounding box center [401, 184] width 68 height 121
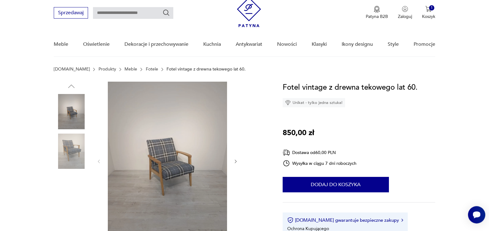
scroll to position [63, 0]
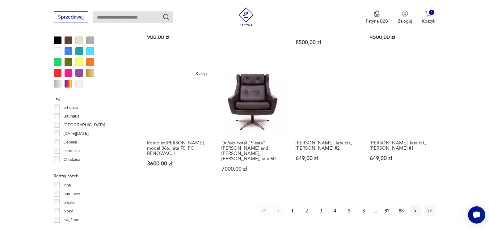
scroll to position [668, 0]
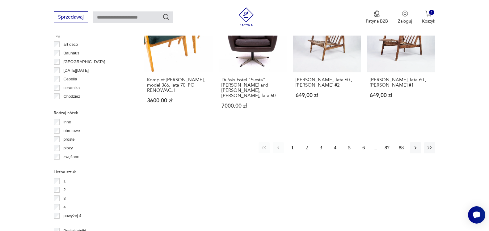
click at [308, 142] on button "2" at bounding box center [306, 147] width 11 height 11
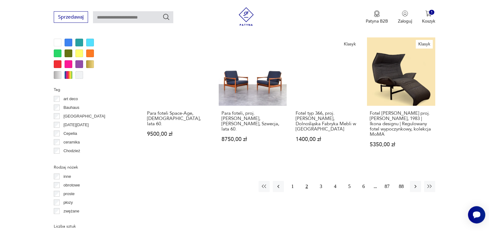
scroll to position [637, 0]
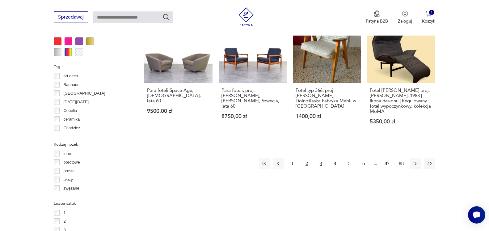
click at [323, 164] on button "3" at bounding box center [321, 163] width 11 height 11
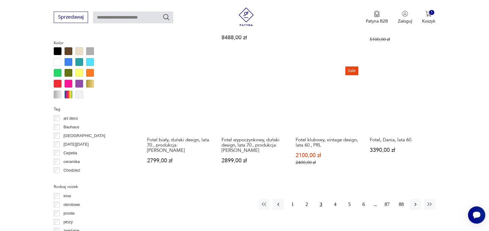
scroll to position [605, 0]
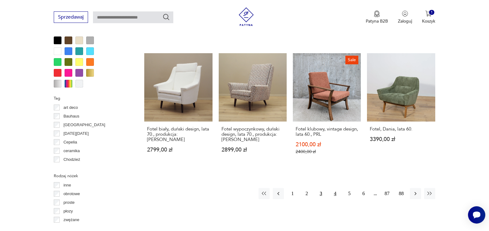
click at [333, 188] on button "4" at bounding box center [335, 193] width 11 height 11
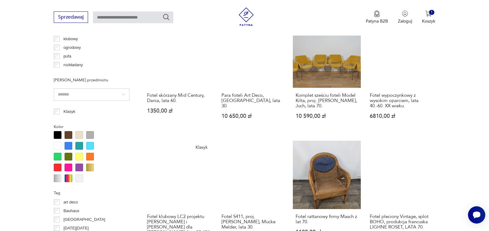
scroll to position [605, 0]
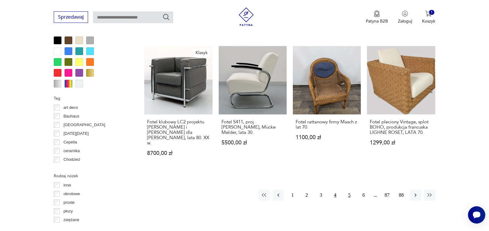
click at [350, 189] on button "5" at bounding box center [349, 194] width 11 height 11
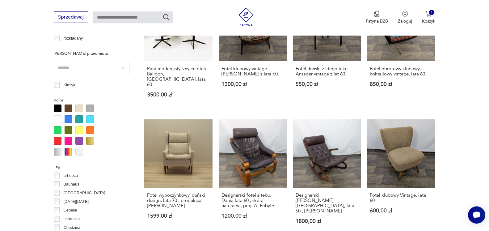
scroll to position [574, 0]
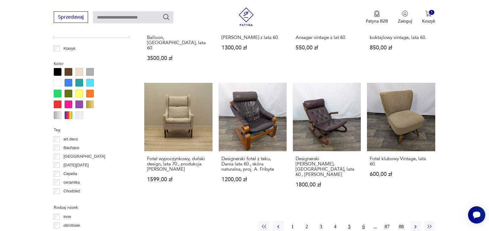
click at [364, 221] on button "6" at bounding box center [363, 226] width 11 height 11
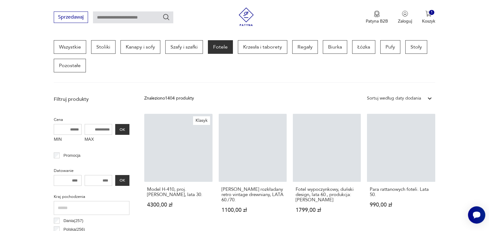
scroll to position [164, 0]
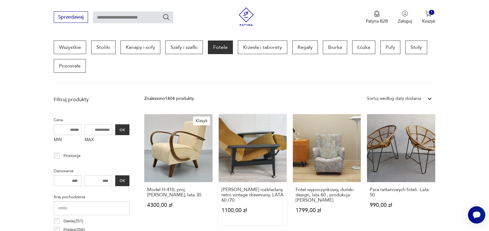
click at [235, 148] on link "[PERSON_NAME] rozkładany retro vintage drewniany, LATA 60./70. 1100,00 zł" at bounding box center [253, 169] width 68 height 111
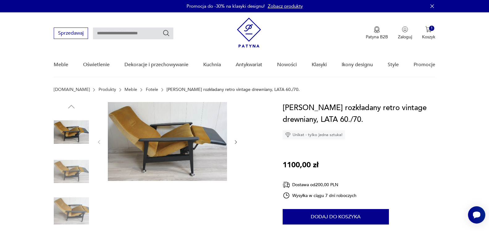
click at [74, 212] on img at bounding box center [71, 210] width 35 height 35
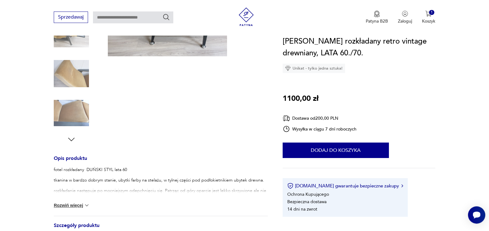
scroll to position [158, 0]
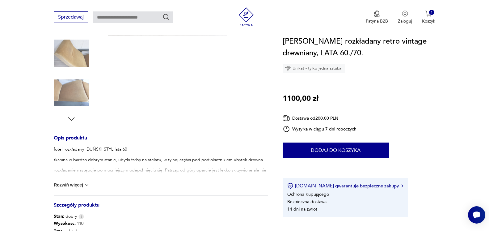
click at [78, 184] on button "Rozwiń więcej" at bounding box center [72, 185] width 36 height 6
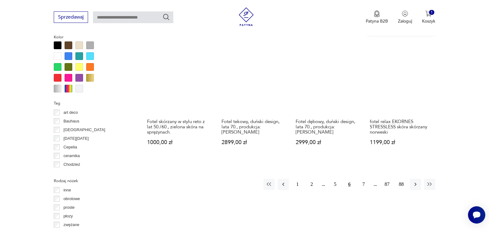
scroll to position [632, 0]
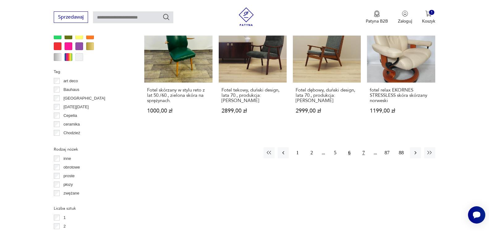
click at [365, 152] on button "7" at bounding box center [363, 152] width 11 height 11
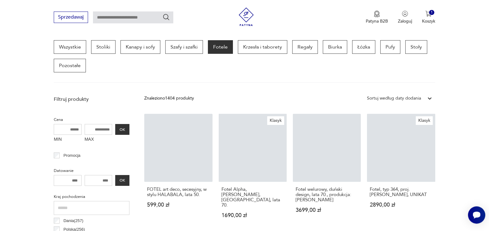
scroll to position [164, 0]
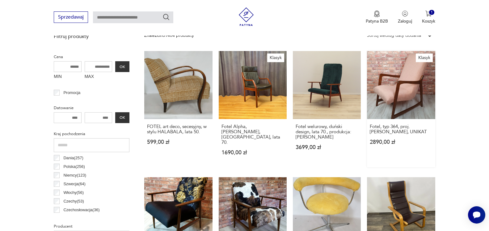
click at [383, 89] on link "Klasyk Fotel, typ 364, proj. [PERSON_NAME], UNIKAT 2890,00 zł" at bounding box center [401, 109] width 68 height 116
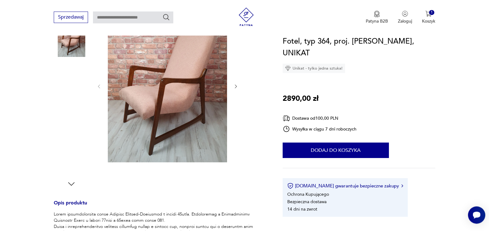
scroll to position [126, 0]
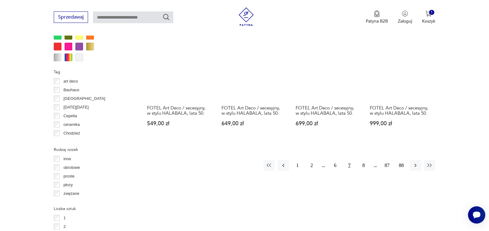
scroll to position [637, 0]
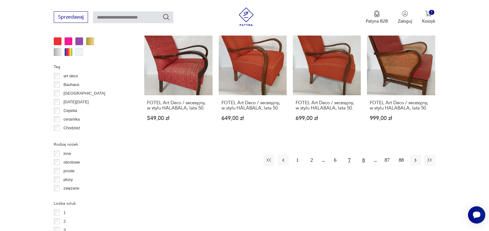
click at [364, 155] on button "8" at bounding box center [363, 160] width 11 height 11
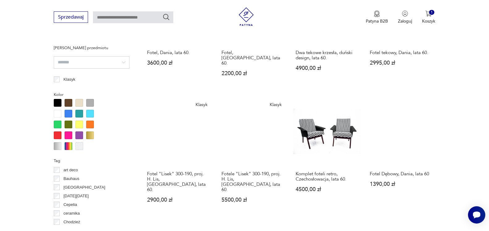
scroll to position [637, 0]
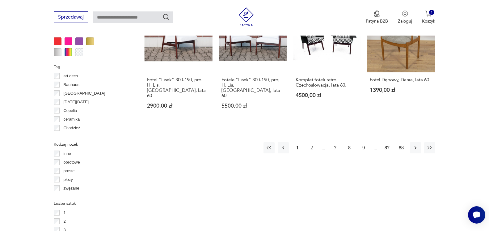
click at [363, 142] on button "9" at bounding box center [363, 147] width 11 height 11
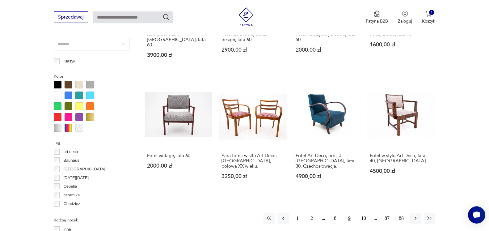
scroll to position [605, 0]
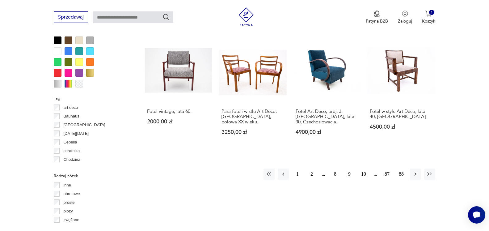
click at [364, 168] on button "10" at bounding box center [363, 173] width 11 height 11
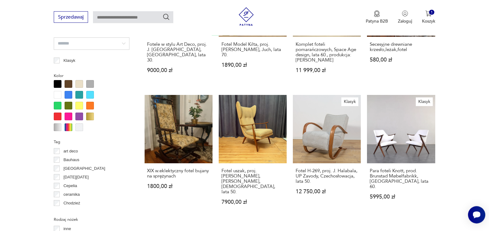
scroll to position [574, 0]
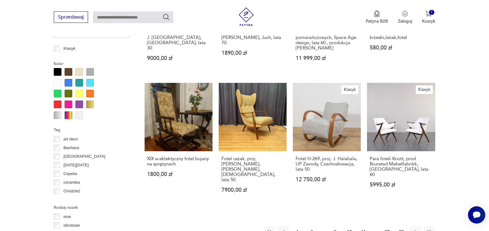
click at [364, 226] on button "11" at bounding box center [363, 231] width 11 height 11
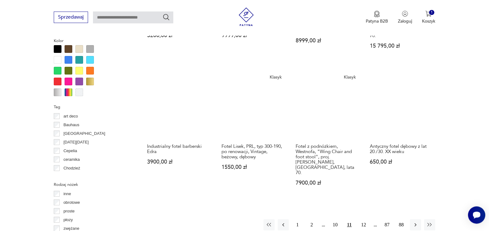
scroll to position [605, 0]
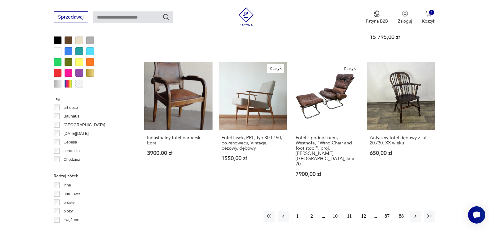
click at [362, 210] on button "12" at bounding box center [363, 215] width 11 height 11
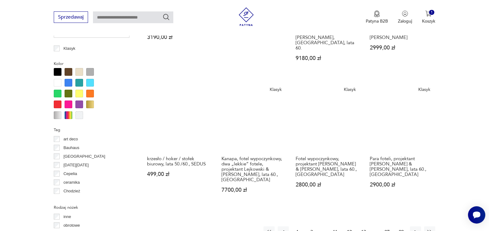
scroll to position [605, 0]
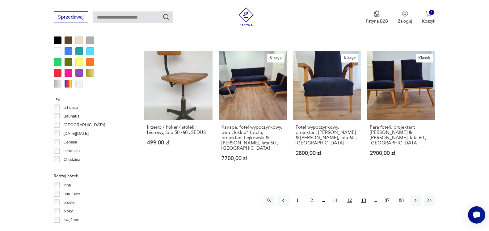
click at [364, 195] on button "13" at bounding box center [363, 200] width 11 height 11
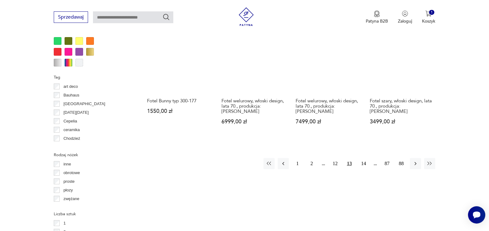
scroll to position [637, 0]
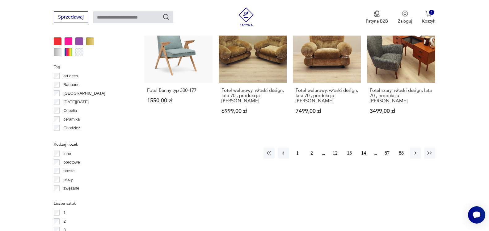
click at [362, 147] on button "14" at bounding box center [363, 152] width 11 height 11
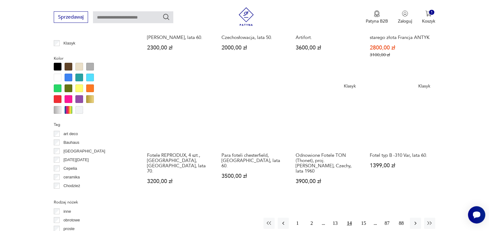
scroll to position [605, 0]
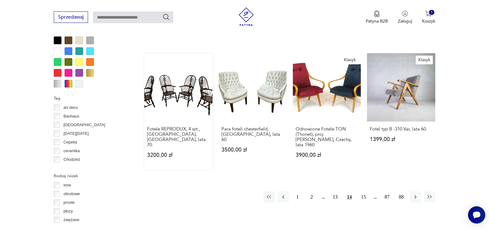
click at [169, 121] on div "Fotele REPRODUX, 4 szt., [GEOGRAPHIC_DATA], [GEOGRAPHIC_DATA], lata 70. 3200,00…" at bounding box center [178, 145] width 68 height 48
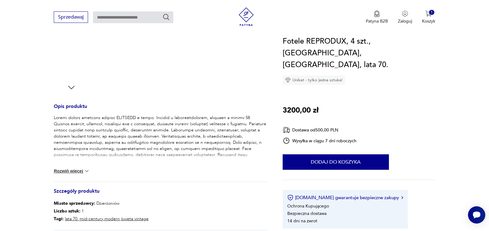
scroll to position [252, 0]
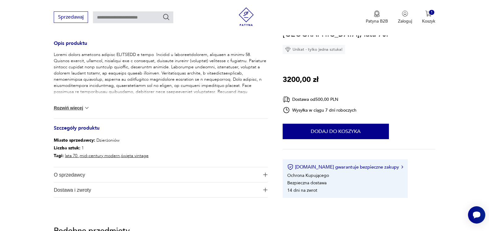
click at [114, 177] on span "O sprzedawcy" at bounding box center [157, 174] width 206 height 15
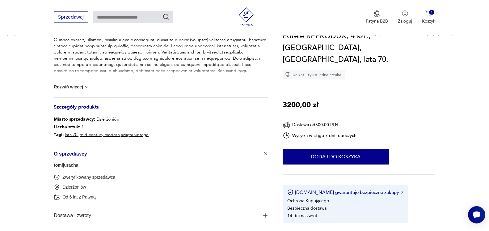
scroll to position [284, 0]
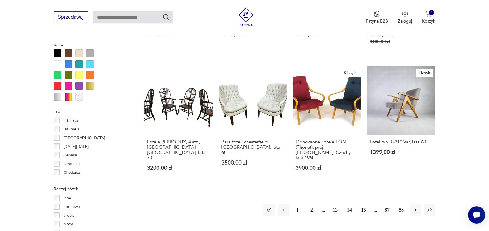
scroll to position [618, 0]
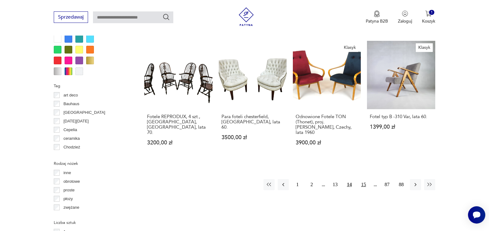
click at [361, 179] on button "15" at bounding box center [363, 184] width 11 height 11
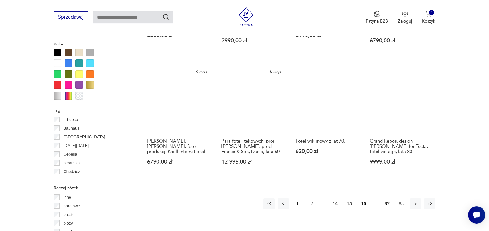
scroll to position [605, 0]
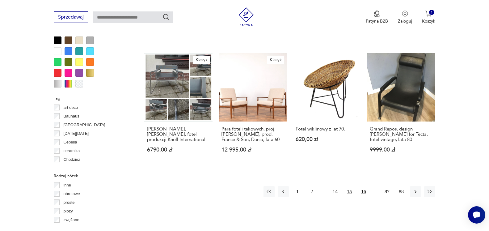
click at [365, 186] on button "16" at bounding box center [363, 191] width 11 height 11
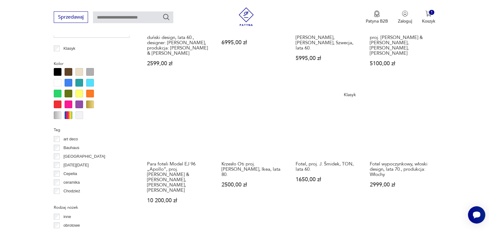
scroll to position [605, 0]
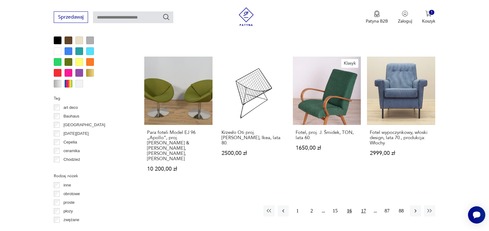
click at [361, 205] on button "17" at bounding box center [363, 210] width 11 height 11
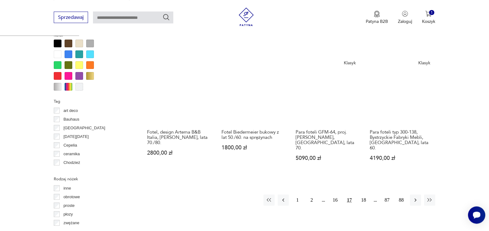
scroll to position [605, 0]
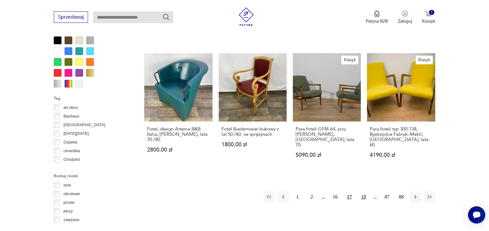
click at [365, 191] on button "18" at bounding box center [363, 196] width 11 height 11
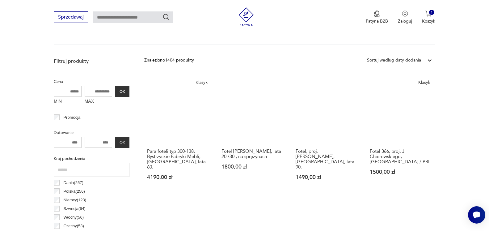
scroll to position [227, 0]
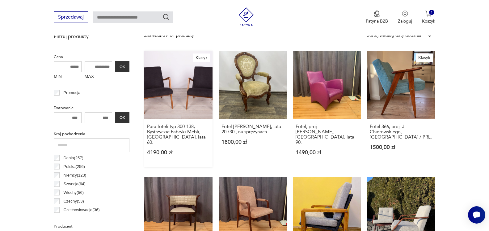
click at [173, 103] on link "Klasyk Para foteli typ 300-138, Bystrzyckie Fabryki Mebli, [GEOGRAPHIC_DATA], l…" at bounding box center [178, 109] width 68 height 116
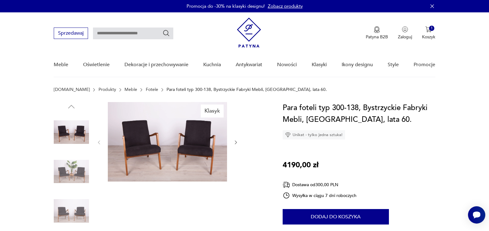
click at [82, 212] on img at bounding box center [71, 210] width 35 height 35
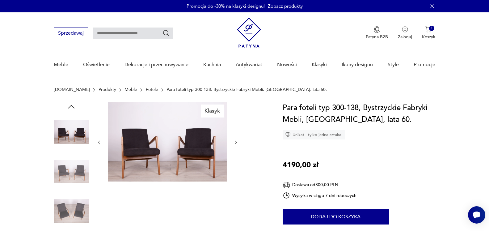
click at [82, 212] on img at bounding box center [71, 210] width 35 height 35
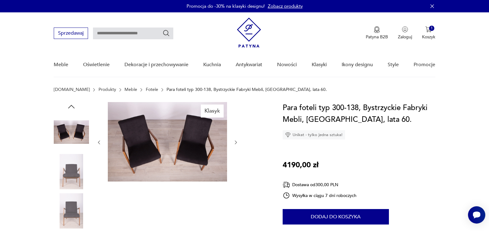
click at [82, 212] on img at bounding box center [71, 210] width 35 height 35
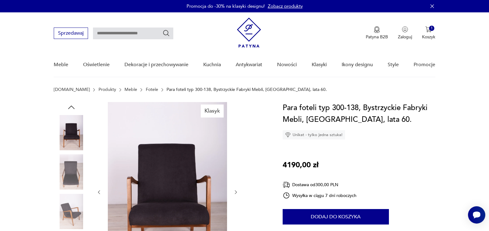
click at [79, 212] on img at bounding box center [71, 211] width 35 height 35
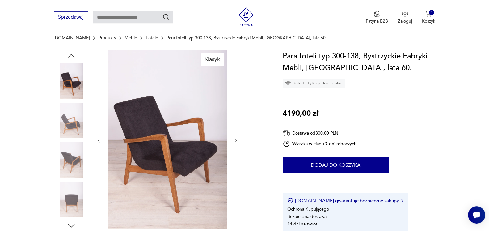
scroll to position [63, 0]
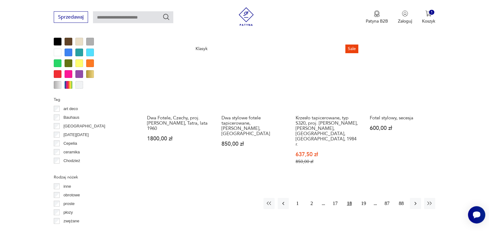
scroll to position [605, 0]
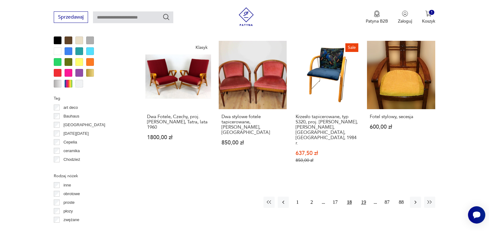
click at [361, 197] on button "19" at bounding box center [363, 202] width 11 height 11
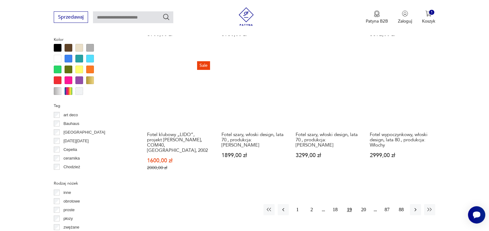
scroll to position [605, 0]
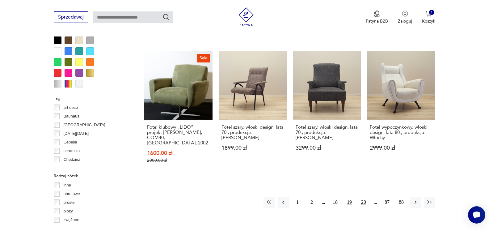
click at [365, 197] on button "20" at bounding box center [363, 202] width 11 height 11
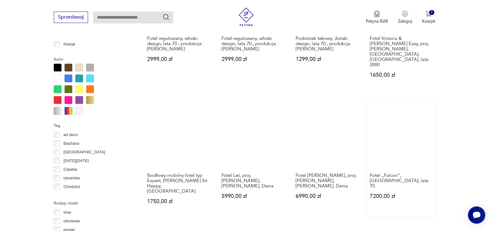
scroll to position [637, 0]
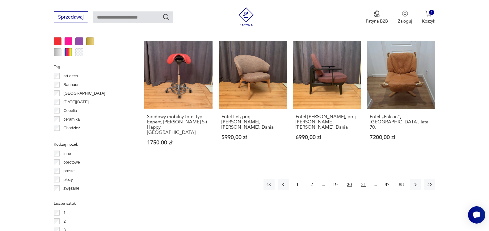
click at [365, 179] on button "21" at bounding box center [363, 184] width 11 height 11
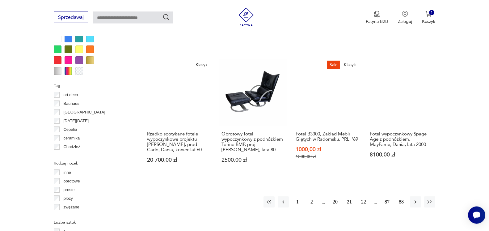
scroll to position [637, 0]
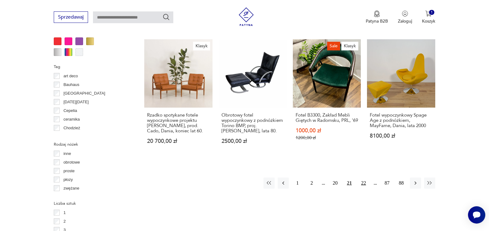
click at [362, 177] on button "22" at bounding box center [363, 182] width 11 height 11
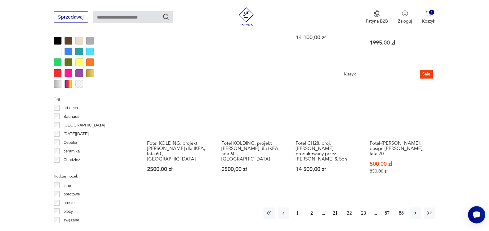
scroll to position [637, 0]
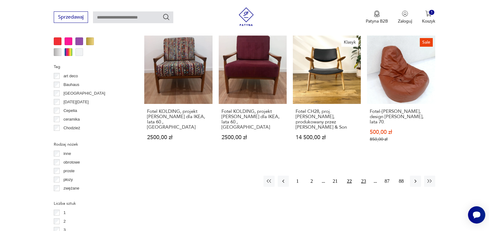
click at [364, 176] on button "23" at bounding box center [363, 181] width 11 height 11
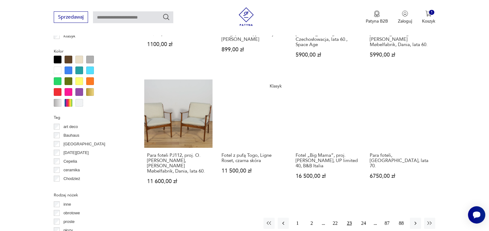
scroll to position [668, 0]
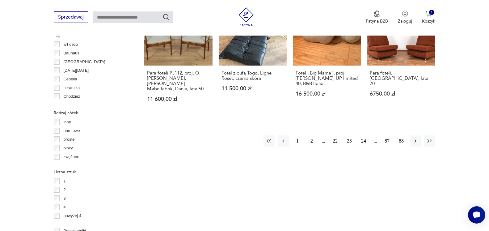
click at [363, 135] on button "24" at bounding box center [363, 140] width 11 height 11
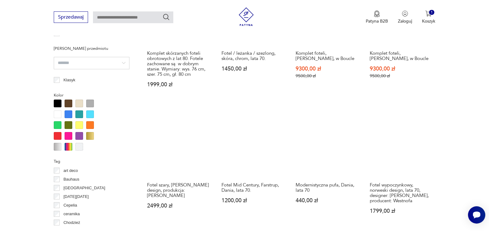
scroll to position [637, 0]
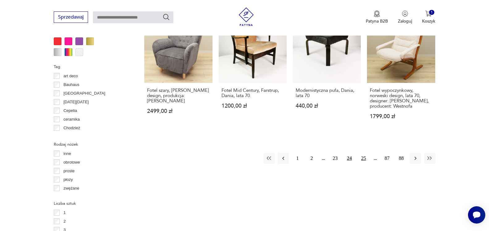
click at [365, 156] on button "25" at bounding box center [363, 158] width 11 height 11
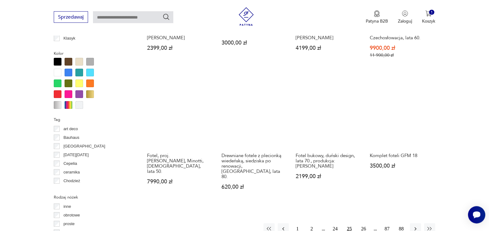
scroll to position [637, 0]
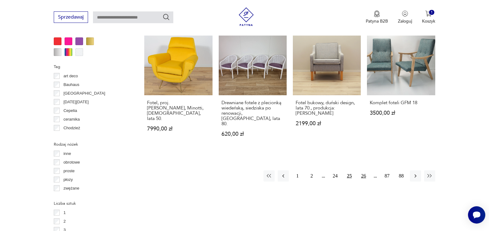
click at [366, 170] on button "26" at bounding box center [363, 175] width 11 height 11
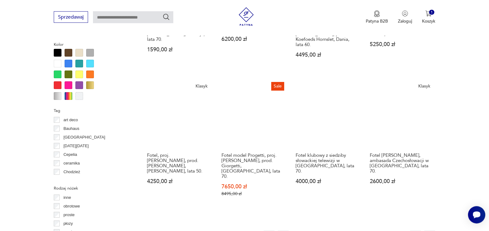
scroll to position [605, 0]
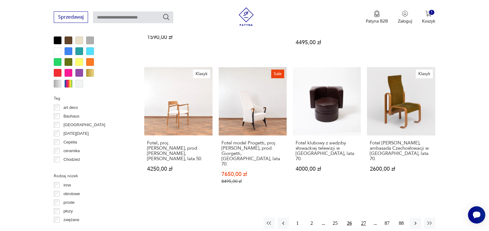
click at [364, 218] on button "27" at bounding box center [363, 223] width 11 height 11
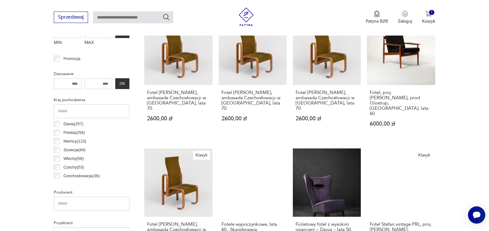
scroll to position [290, 0]
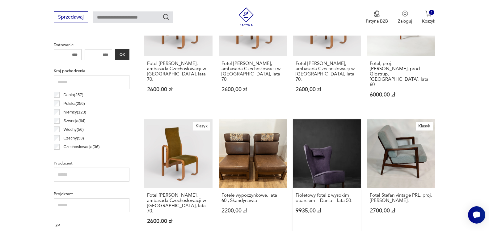
click at [340, 167] on link "Fioletowy fotel z wysokim oparciem – Dania – lata 50. 9935,00 zł" at bounding box center [327, 177] width 68 height 116
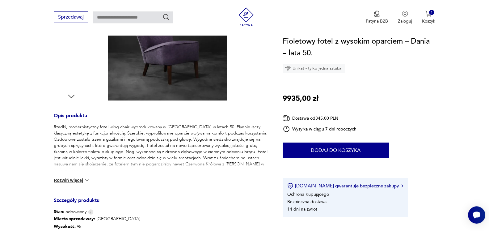
scroll to position [189, 0]
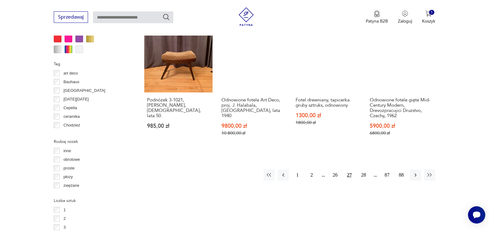
scroll to position [664, 0]
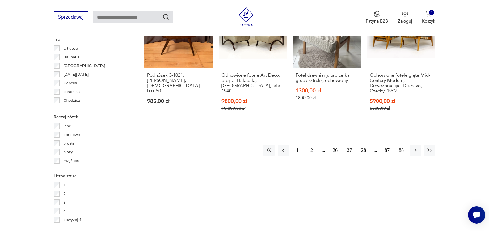
click at [363, 145] on button "28" at bounding box center [363, 150] width 11 height 11
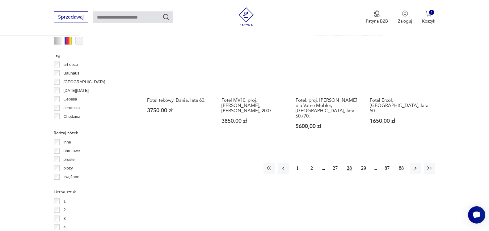
scroll to position [668, 0]
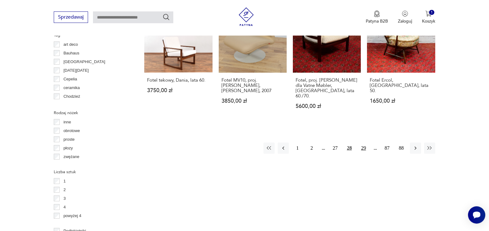
click at [363, 142] on button "29" at bounding box center [363, 147] width 11 height 11
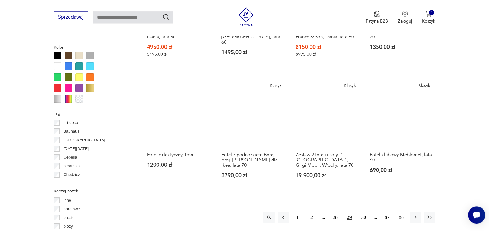
scroll to position [637, 0]
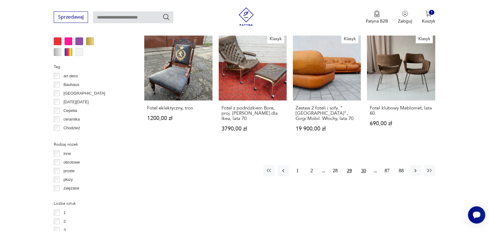
click at [363, 165] on button "30" at bounding box center [363, 170] width 11 height 11
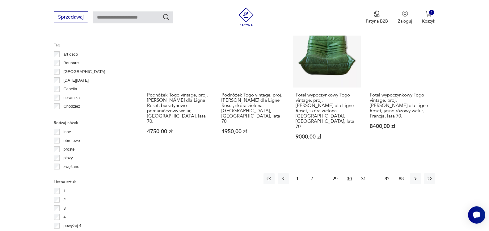
scroll to position [668, 0]
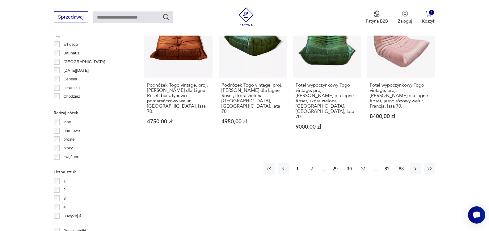
click at [364, 163] on button "31" at bounding box center [363, 168] width 11 height 11
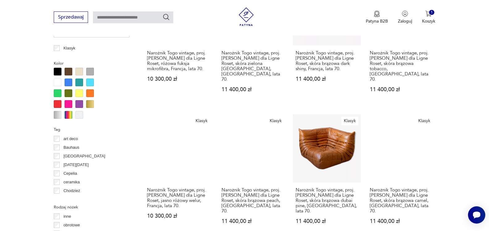
scroll to position [668, 0]
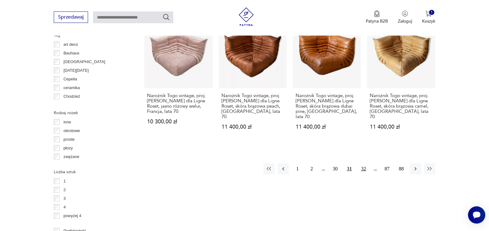
click at [363, 163] on button "32" at bounding box center [363, 168] width 11 height 11
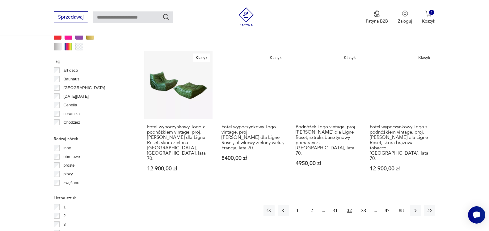
scroll to position [668, 0]
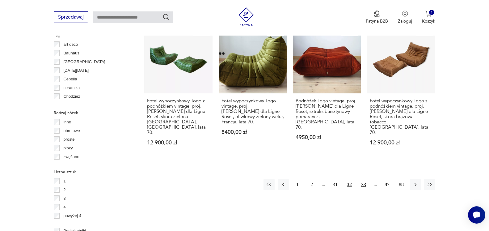
click at [364, 179] on button "33" at bounding box center [363, 184] width 11 height 11
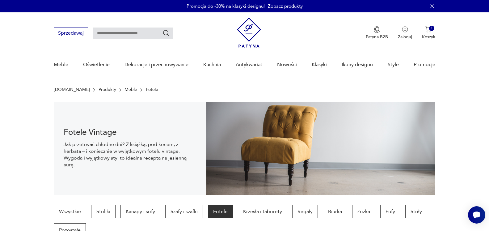
click at [119, 31] on input "text" at bounding box center [133, 34] width 80 height 12
type input "**********"
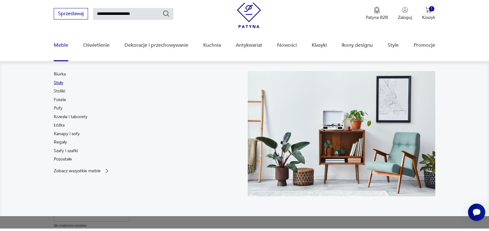
scroll to position [22, 0]
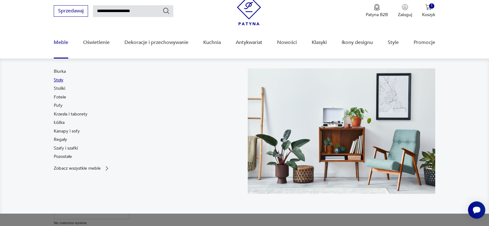
click at [55, 79] on link "Stoły" at bounding box center [59, 80] width 10 height 6
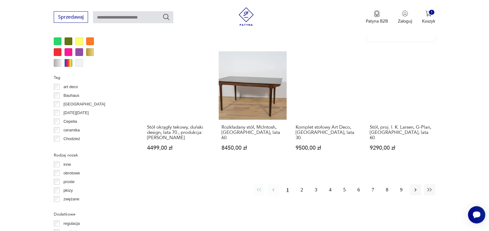
scroll to position [608, 0]
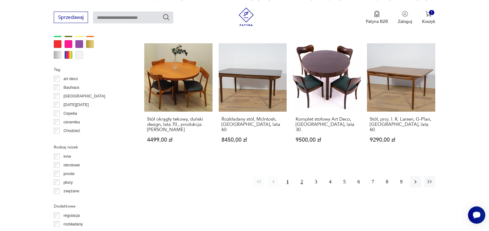
click at [301, 176] on button "2" at bounding box center [301, 181] width 11 height 11
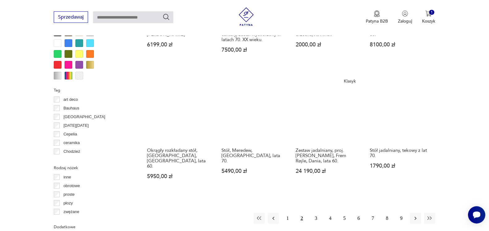
scroll to position [606, 0]
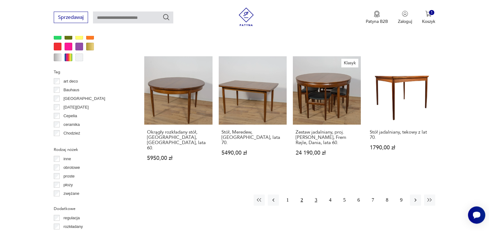
click at [315, 194] on button "3" at bounding box center [316, 199] width 11 height 11
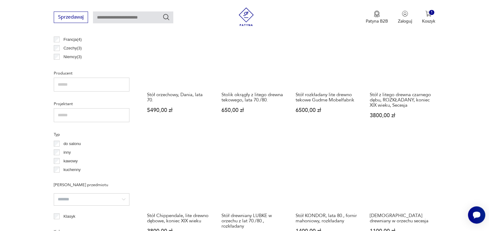
scroll to position [417, 0]
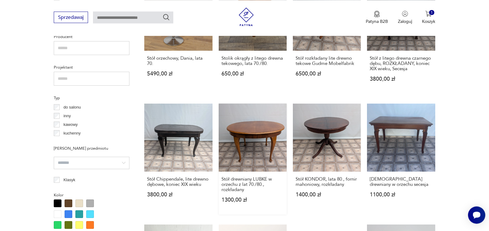
click at [235, 136] on link "Stół drewniany LUBKE w orzechu z lat 70./80., rozkładany 1300,00 zł" at bounding box center [253, 159] width 68 height 111
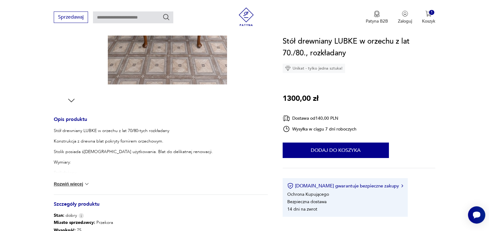
scroll to position [189, 0]
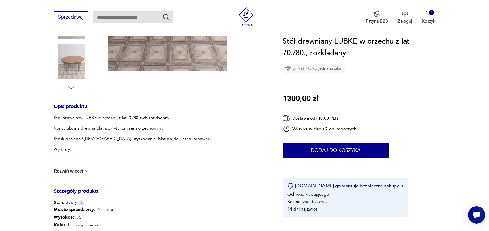
click at [82, 172] on button "Rozwiń więcej" at bounding box center [72, 171] width 36 height 6
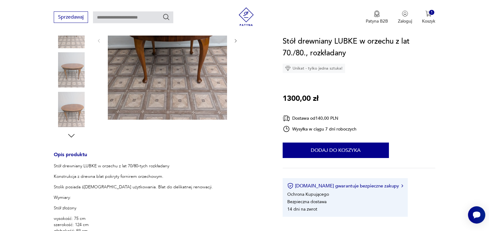
scroll to position [95, 0]
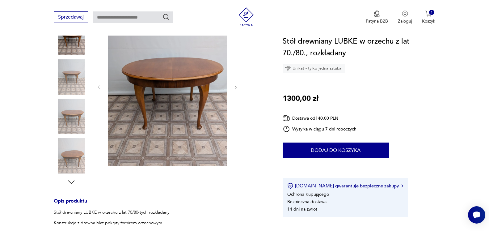
click at [71, 182] on icon "button" at bounding box center [71, 181] width 9 height 9
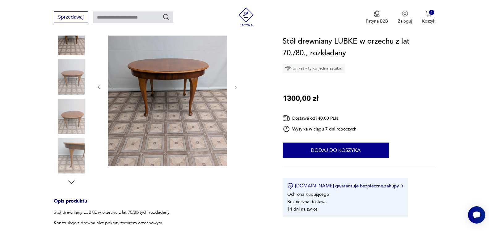
click at [71, 182] on icon "button" at bounding box center [71, 181] width 9 height 9
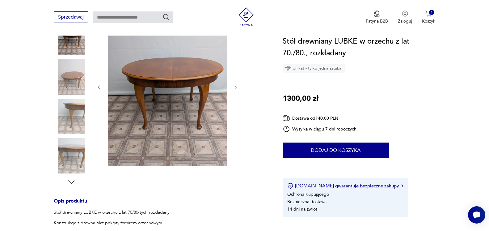
click at [71, 182] on icon "button" at bounding box center [71, 181] width 9 height 9
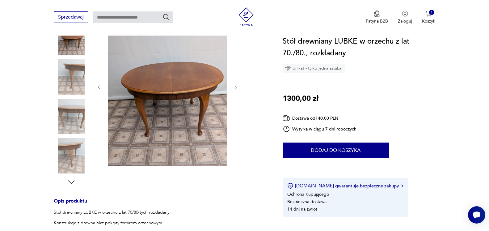
click at [71, 182] on icon "button" at bounding box center [71, 181] width 9 height 9
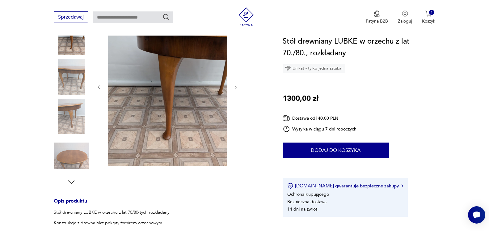
click at [71, 182] on icon "button" at bounding box center [71, 181] width 9 height 9
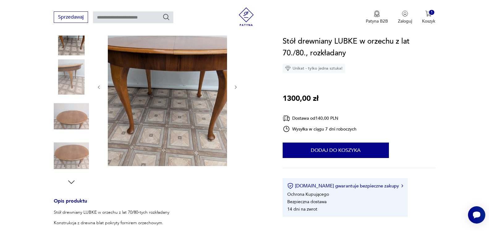
click at [71, 182] on icon "button" at bounding box center [71, 181] width 9 height 9
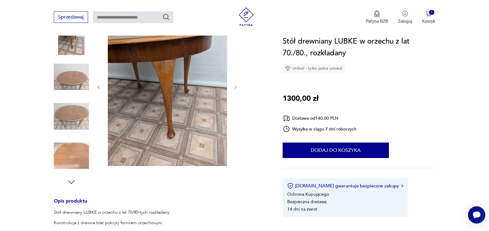
click at [71, 182] on icon "button" at bounding box center [71, 181] width 9 height 9
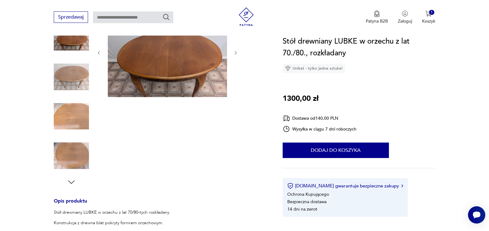
click at [71, 182] on icon "button" at bounding box center [71, 181] width 9 height 9
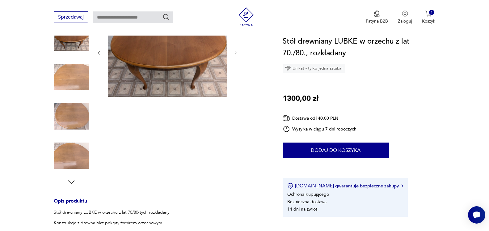
click at [71, 182] on icon "button" at bounding box center [71, 181] width 9 height 9
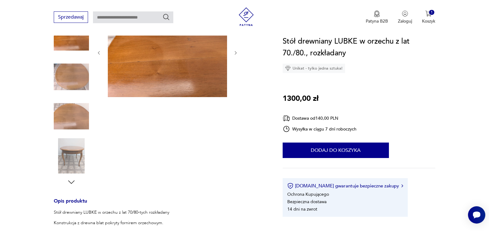
click at [71, 182] on icon "button" at bounding box center [71, 181] width 9 height 9
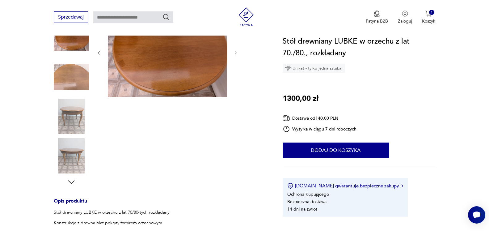
click at [71, 182] on icon "button" at bounding box center [71, 181] width 9 height 9
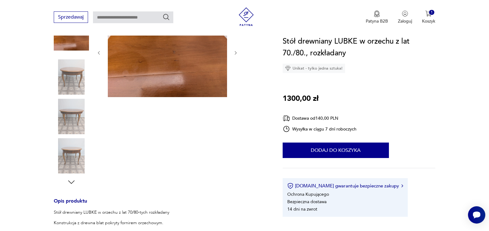
click at [71, 182] on icon "button" at bounding box center [71, 181] width 9 height 9
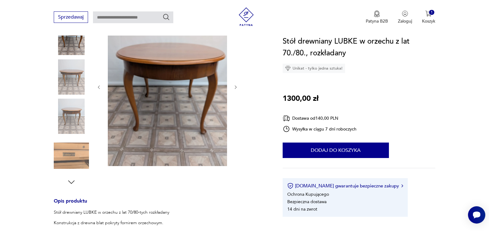
click at [71, 182] on icon "button" at bounding box center [71, 181] width 9 height 9
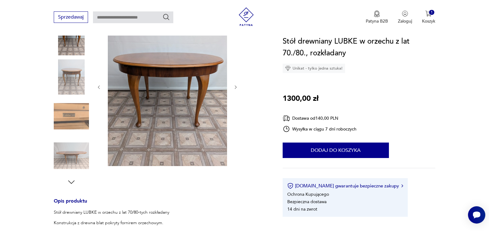
click at [71, 182] on icon "button" at bounding box center [71, 181] width 9 height 9
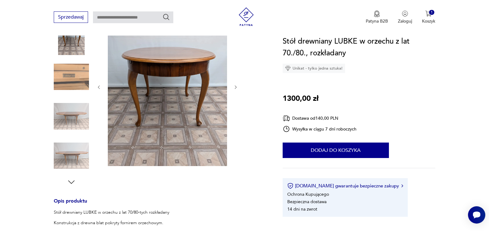
click at [71, 182] on icon "button" at bounding box center [71, 181] width 9 height 9
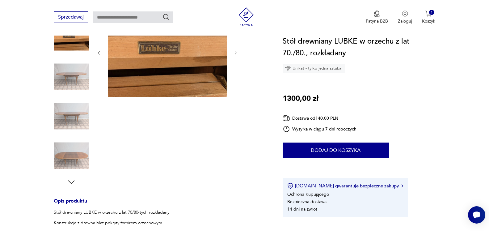
click at [71, 182] on icon "button" at bounding box center [71, 181] width 9 height 9
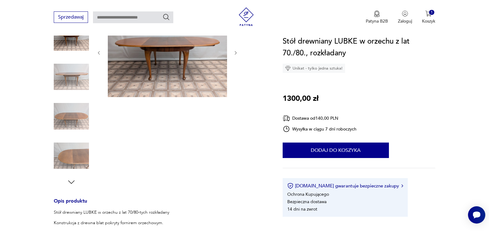
click at [71, 182] on icon "button" at bounding box center [71, 181] width 9 height 9
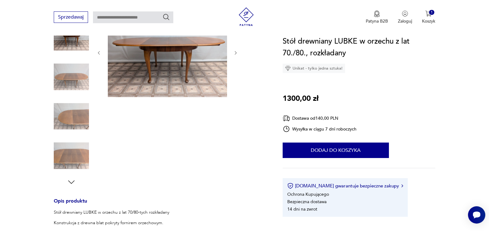
click at [71, 182] on icon "button" at bounding box center [71, 181] width 9 height 9
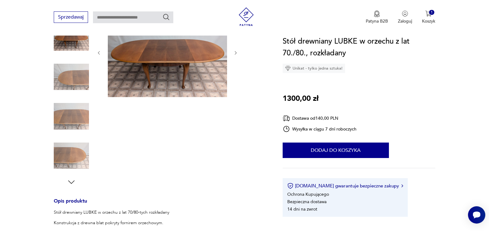
click at [71, 182] on icon "button" at bounding box center [71, 181] width 9 height 9
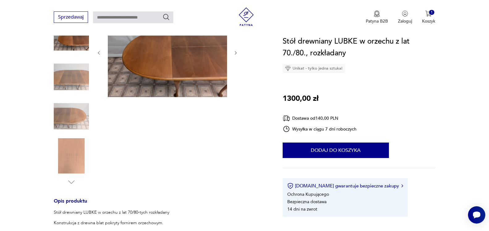
click at [70, 118] on img at bounding box center [71, 116] width 35 height 35
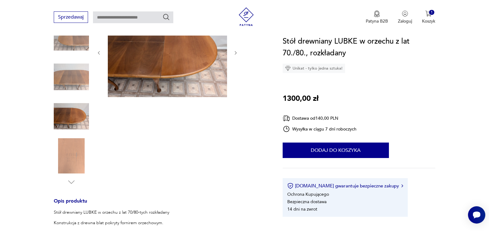
click at [67, 84] on img at bounding box center [71, 76] width 35 height 35
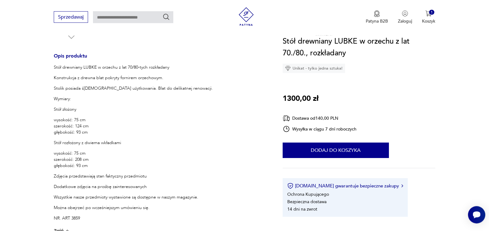
scroll to position [252, 0]
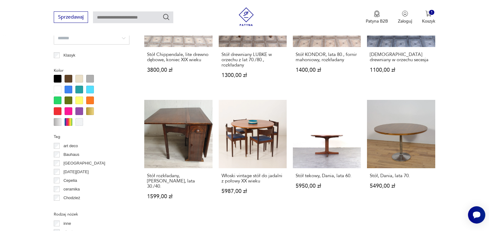
scroll to position [586, 0]
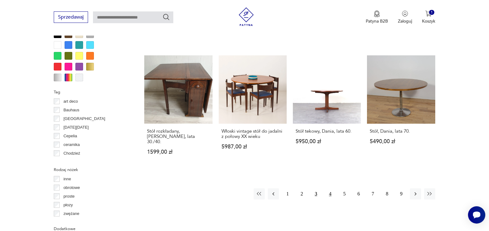
click at [331, 188] on button "4" at bounding box center [330, 193] width 11 height 11
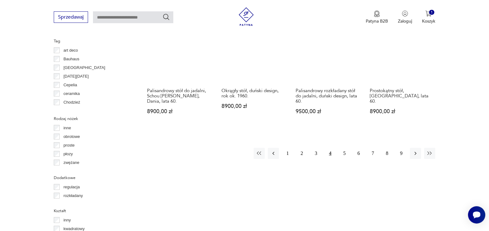
scroll to position [637, 0]
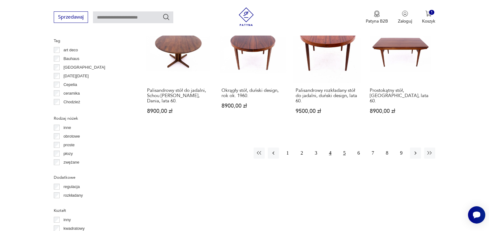
click at [348, 147] on button "5" at bounding box center [344, 152] width 11 height 11
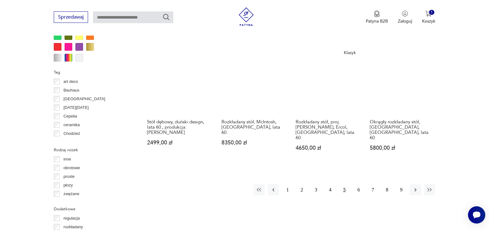
scroll to position [668, 0]
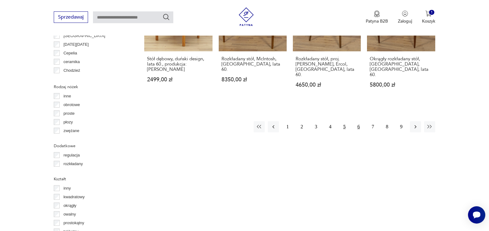
click at [360, 121] on button "6" at bounding box center [358, 126] width 11 height 11
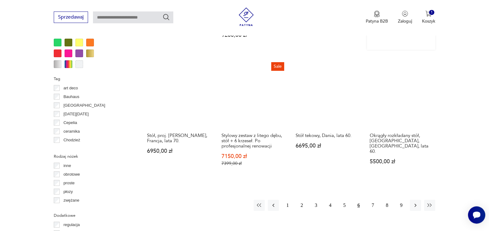
scroll to position [637, 0]
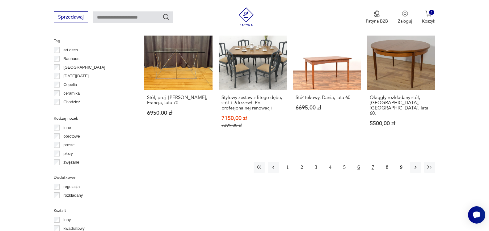
click at [374, 162] on button "7" at bounding box center [372, 167] width 11 height 11
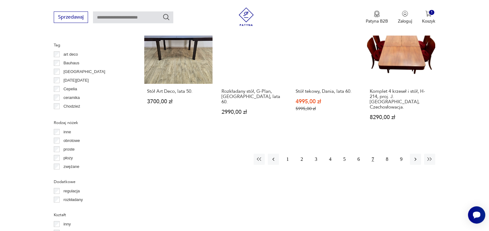
scroll to position [637, 0]
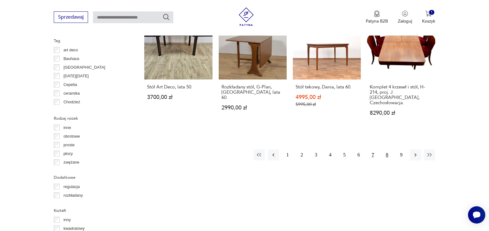
click at [388, 149] on button "8" at bounding box center [387, 154] width 11 height 11
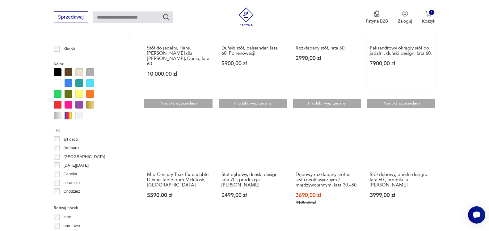
scroll to position [574, 0]
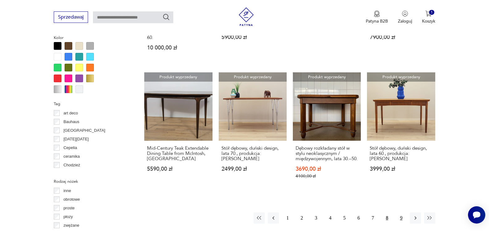
click at [401, 212] on button "9" at bounding box center [401, 217] width 11 height 11
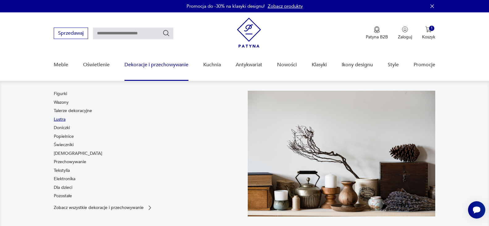
click at [65, 118] on link "Lustra" at bounding box center [60, 119] width 12 height 6
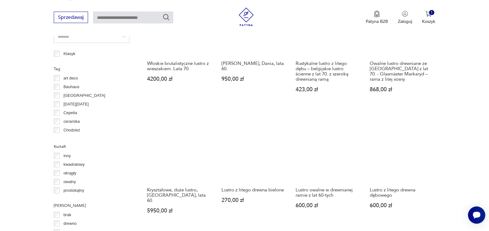
scroll to position [637, 0]
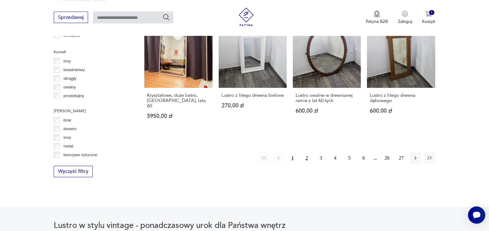
click at [307, 152] on button "2" at bounding box center [306, 157] width 11 height 11
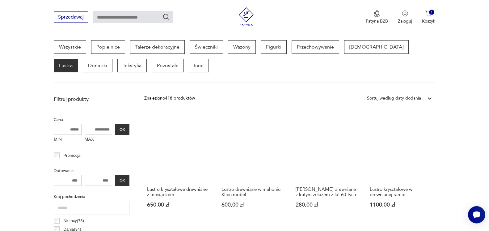
scroll to position [196, 0]
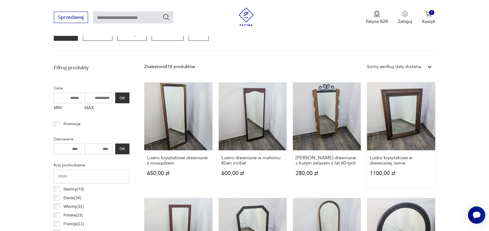
click at [411, 115] on link "Lustro kryształowe w drewnianej ramie 1100,00 zł" at bounding box center [401, 135] width 68 height 106
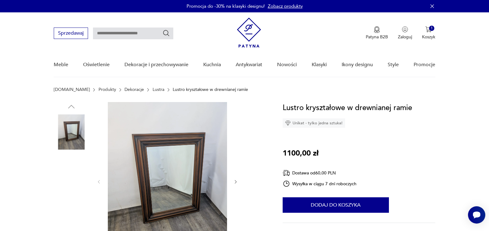
click at [180, 155] on img at bounding box center [167, 181] width 119 height 159
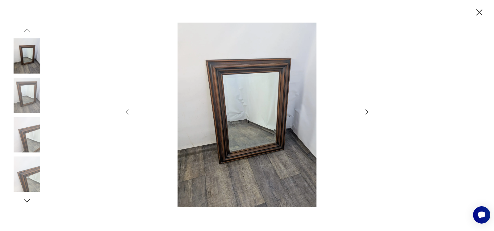
scroll to position [196, 0]
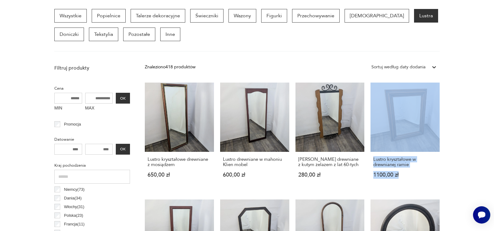
drag, startPoint x: 458, startPoint y: 182, endPoint x: 455, endPoint y: 116, distance: 66.5
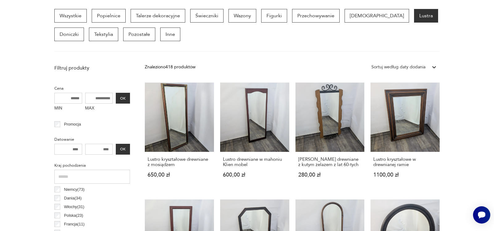
drag, startPoint x: 141, startPoint y: 188, endPoint x: 141, endPoint y: 184, distance: 3.2
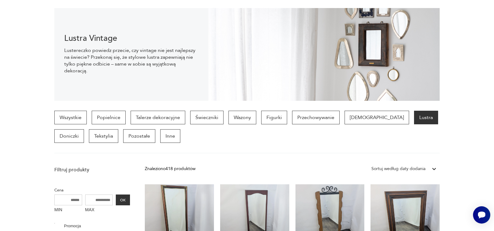
scroll to position [947, 0]
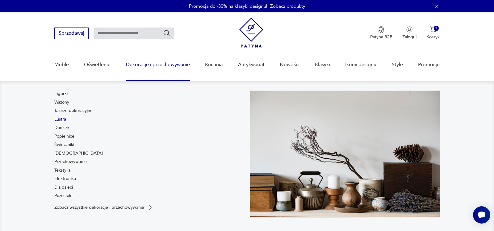
click at [60, 119] on link "Lustra" at bounding box center [60, 119] width 12 height 6
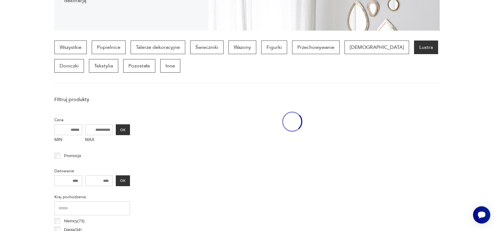
scroll to position [164, 0]
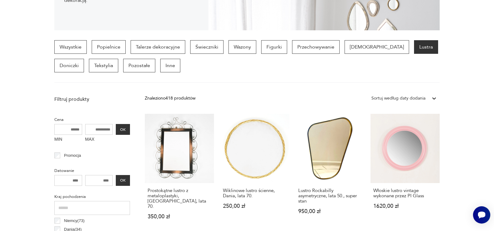
drag, startPoint x: 29, startPoint y: 204, endPoint x: 36, endPoint y: 126, distance: 77.8
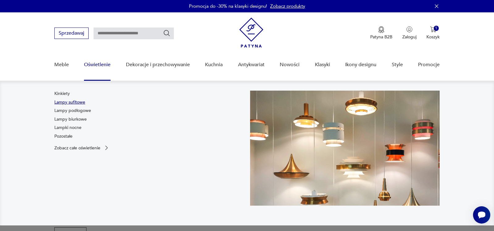
click at [77, 101] on link "Lampy sufitowe" at bounding box center [69, 102] width 31 height 6
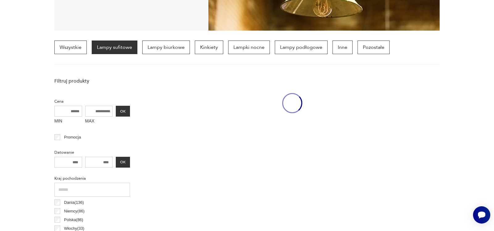
scroll to position [164, 0]
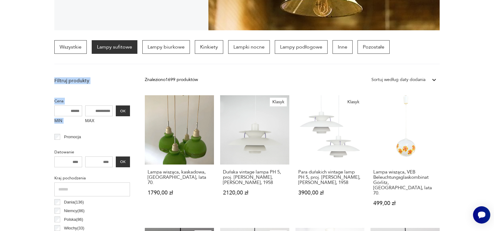
drag, startPoint x: 472, startPoint y: 91, endPoint x: 477, endPoint y: 40, distance: 50.9
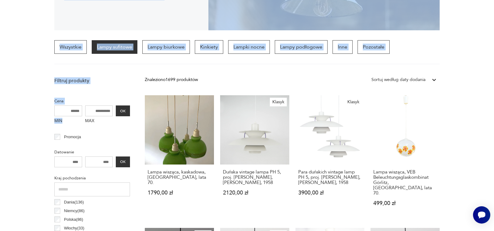
drag, startPoint x: 4, startPoint y: 99, endPoint x: 28, endPoint y: 29, distance: 73.6
click at [473, 62] on section "Wszystkie Lampy sufitowe Lampy biurkowe Kinkiety Lampki nocne Lampy podłogowe I…" at bounding box center [247, 52] width 494 height 24
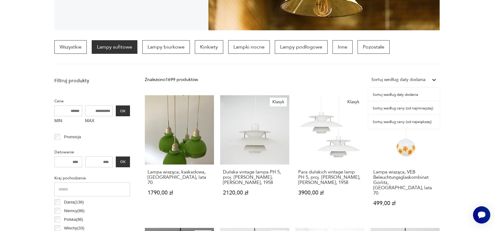
click at [435, 80] on icon at bounding box center [434, 80] width 6 height 6
click at [419, 97] on div "Sortuj według daty dodania" at bounding box center [404, 95] width 71 height 14
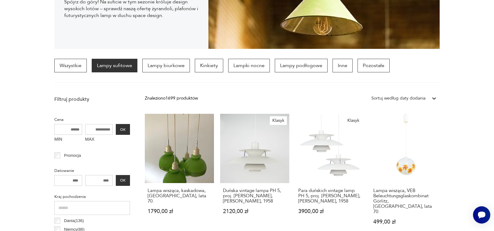
scroll to position [146, 0]
drag, startPoint x: 470, startPoint y: 143, endPoint x: 473, endPoint y: 116, distance: 27.7
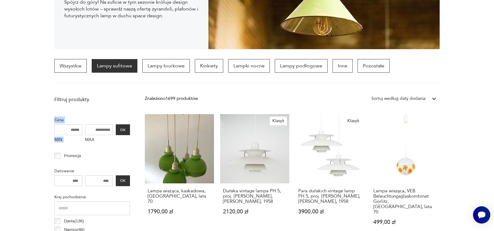
drag, startPoint x: 17, startPoint y: 179, endPoint x: 40, endPoint y: 113, distance: 69.4
click at [253, 63] on p "Lampki nocne" at bounding box center [249, 66] width 42 height 14
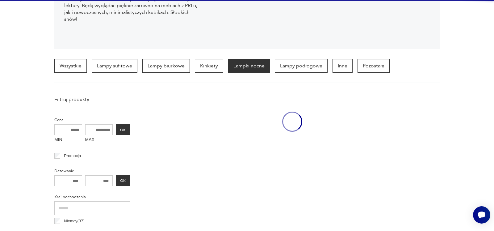
scroll to position [146, 0]
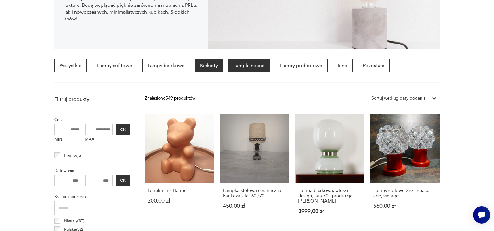
click at [207, 66] on p "Kinkiety" at bounding box center [209, 66] width 28 height 14
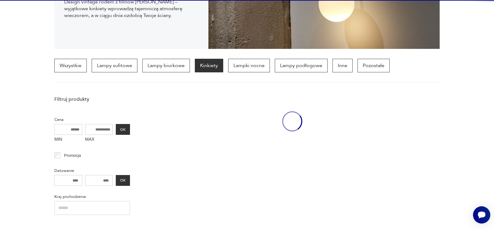
scroll to position [146, 0]
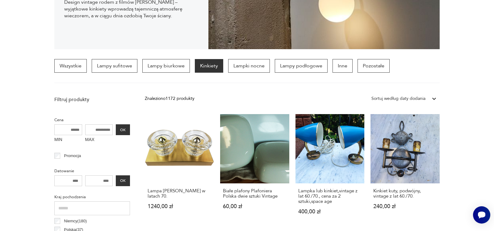
drag, startPoint x: 135, startPoint y: 204, endPoint x: 135, endPoint y: 189, distance: 15.5
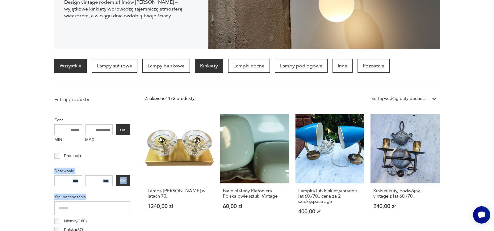
click at [73, 68] on link "Wszystkie" at bounding box center [70, 66] width 32 height 14
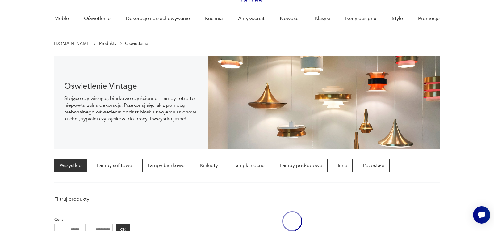
scroll to position [43, 0]
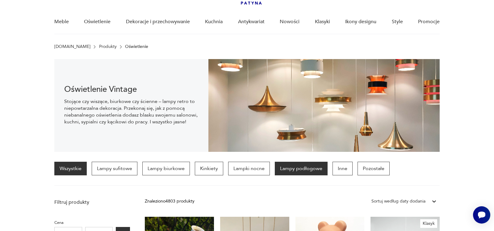
click at [282, 170] on p "Lampy podłogowe" at bounding box center [301, 169] width 53 height 14
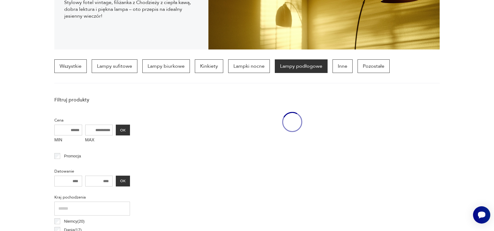
scroll to position [146, 0]
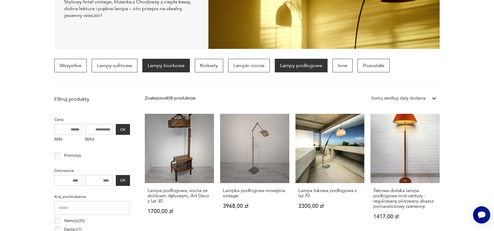
click at [174, 67] on p "Lampy biurkowe" at bounding box center [166, 66] width 48 height 14
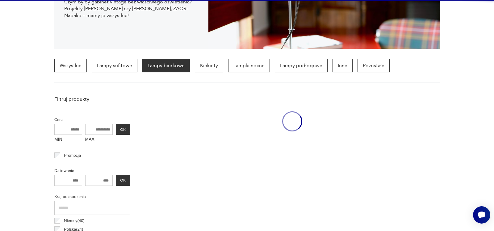
scroll to position [146, 0]
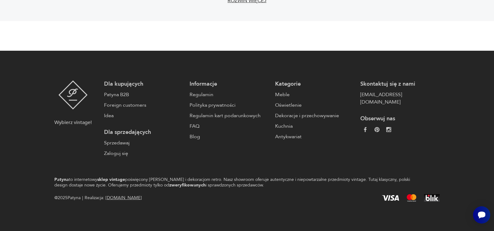
scroll to position [914, 0]
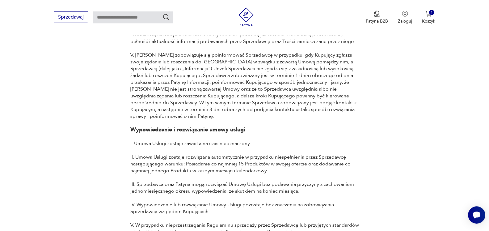
scroll to position [5296, 0]
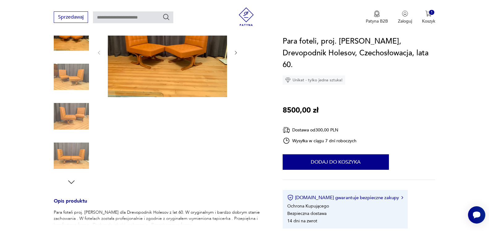
scroll to position [158, 0]
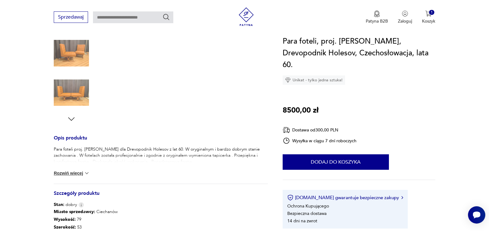
click at [77, 171] on button "Rozwiń więcej" at bounding box center [72, 173] width 36 height 6
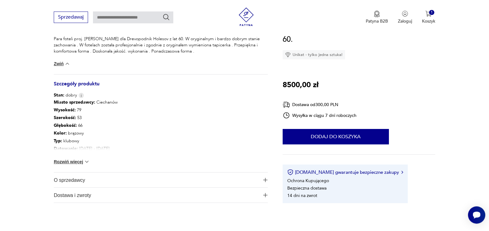
scroll to position [284, 0]
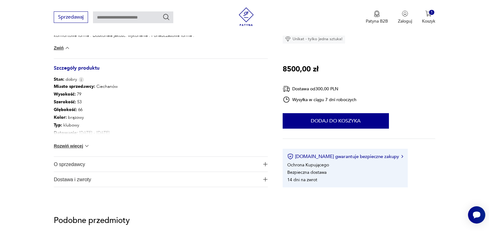
click at [79, 145] on button "Rozwiń więcej" at bounding box center [72, 146] width 36 height 6
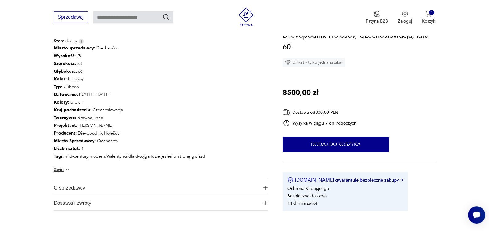
scroll to position [347, 0]
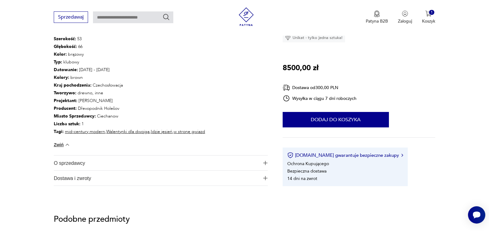
click at [263, 164] on button "O sprzedawcy" at bounding box center [161, 162] width 214 height 15
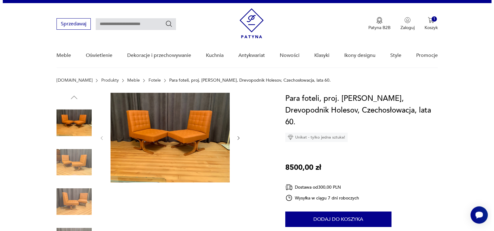
scroll to position [0, 0]
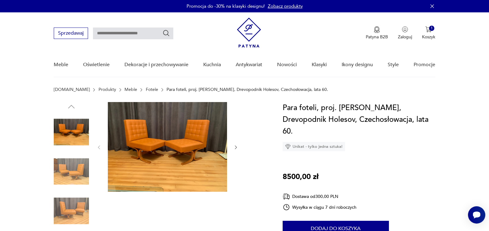
click at [194, 151] on img at bounding box center [167, 147] width 119 height 90
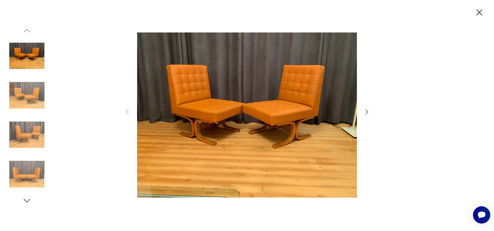
click at [368, 110] on icon "button" at bounding box center [366, 111] width 7 height 7
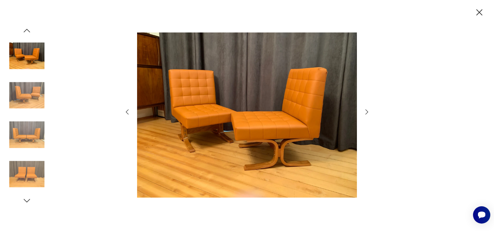
click at [368, 110] on icon "button" at bounding box center [366, 111] width 7 height 7
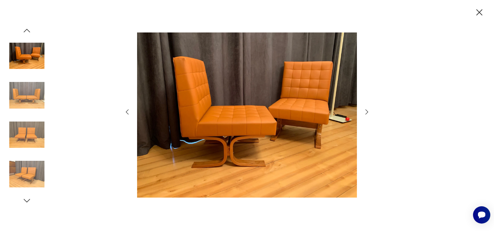
click at [368, 110] on icon "button" at bounding box center [366, 111] width 7 height 7
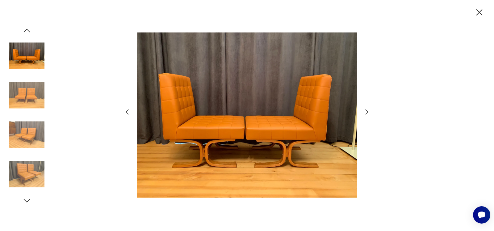
click at [368, 110] on icon "button" at bounding box center [366, 111] width 7 height 7
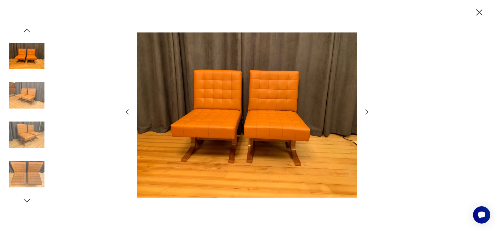
click at [368, 110] on icon "button" at bounding box center [366, 111] width 7 height 7
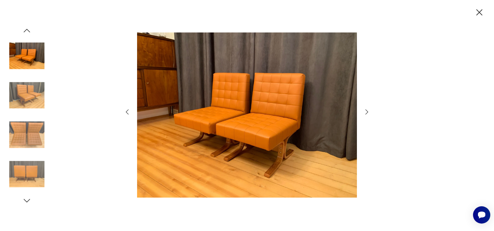
click at [368, 110] on icon "button" at bounding box center [366, 111] width 7 height 7
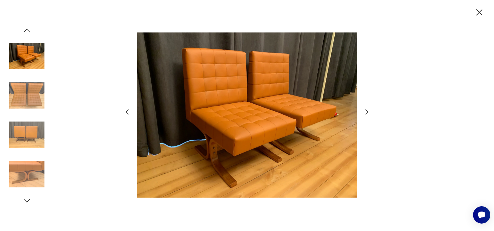
click at [368, 110] on icon "button" at bounding box center [366, 111] width 7 height 7
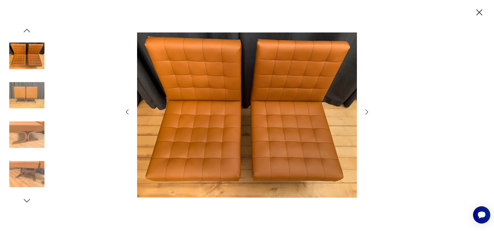
click at [368, 110] on icon "button" at bounding box center [366, 111] width 7 height 7
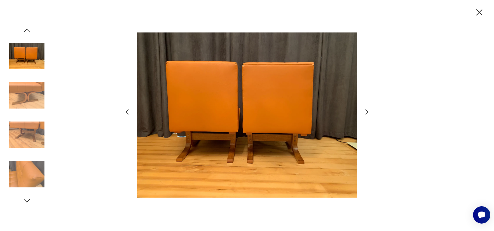
click at [368, 110] on icon "button" at bounding box center [366, 111] width 7 height 7
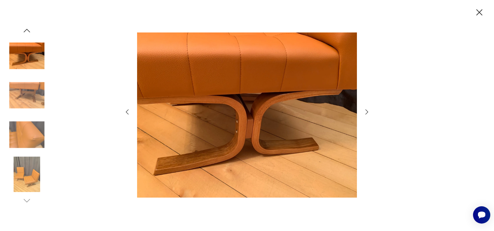
click at [368, 110] on icon "button" at bounding box center [366, 111] width 7 height 7
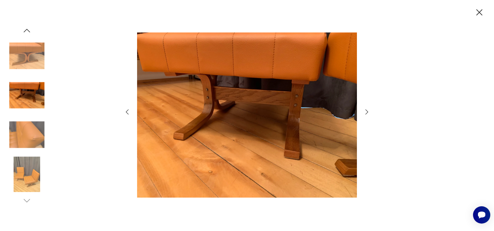
click at [368, 110] on icon "button" at bounding box center [366, 111] width 7 height 7
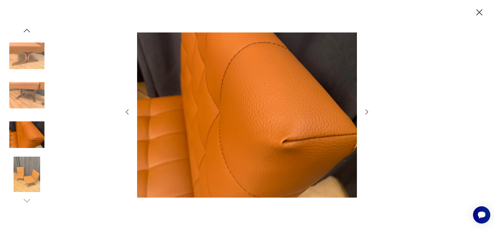
click at [368, 110] on icon "button" at bounding box center [366, 111] width 7 height 7
